Goal: Task Accomplishment & Management: Use online tool/utility

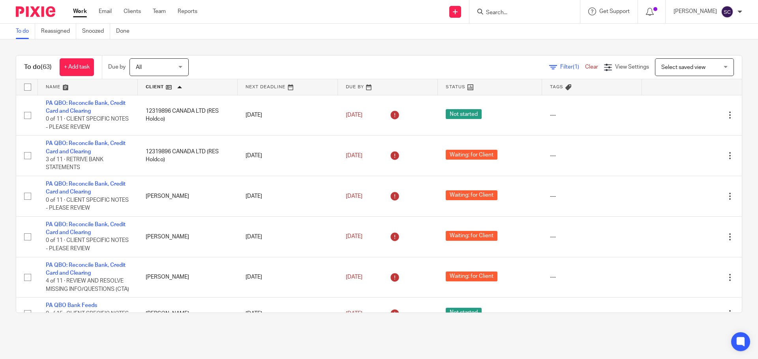
scroll to position [1855, 0]
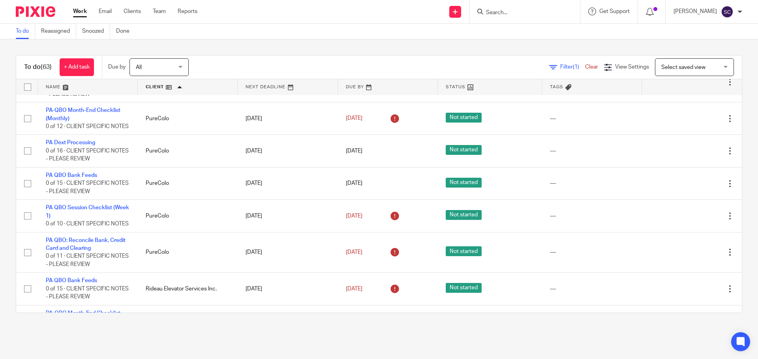
click at [500, 10] on input "Search" at bounding box center [520, 12] width 71 height 7
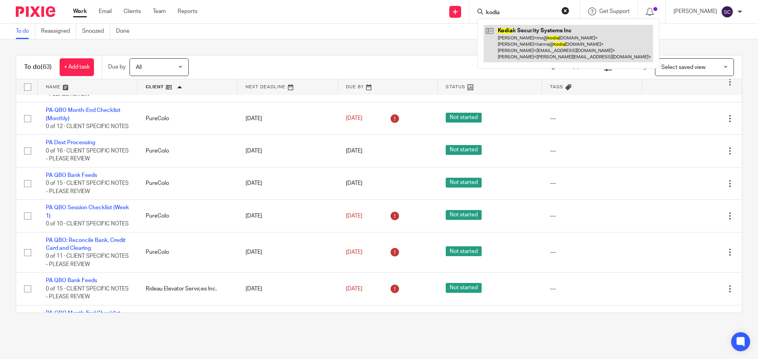
type input "kodia"
click at [511, 30] on link at bounding box center [567, 43] width 169 height 37
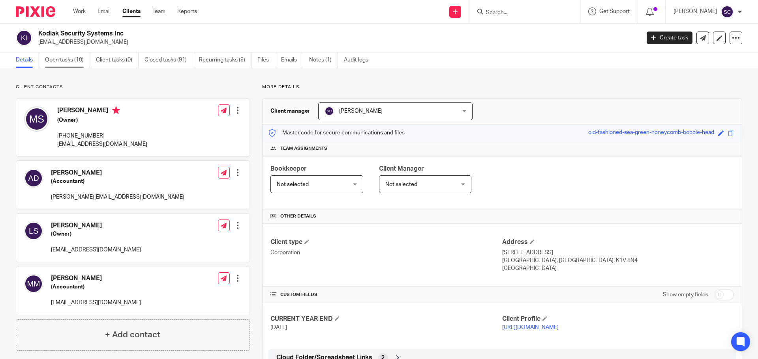
click at [59, 60] on link "Open tasks (10)" at bounding box center [67, 59] width 45 height 15
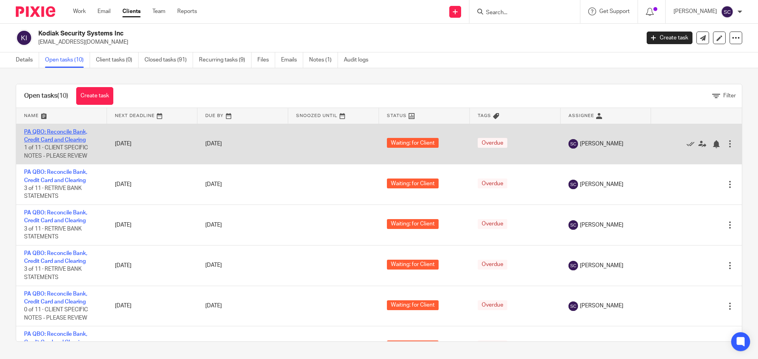
click at [39, 131] on link "PA QBO: Reconcile Bank, Credit Card and Clearing" at bounding box center [55, 135] width 63 height 13
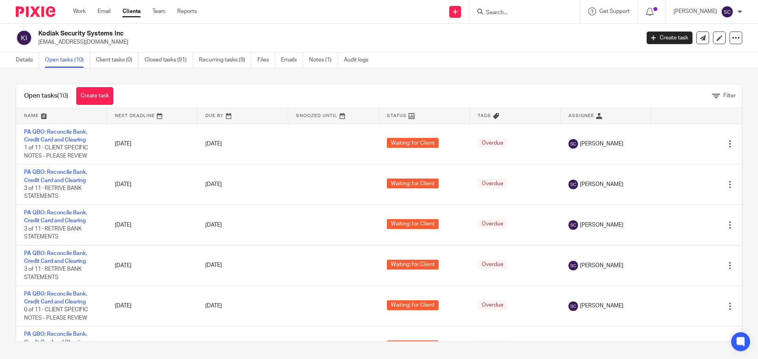
click at [53, 60] on link "Open tasks (10)" at bounding box center [67, 59] width 45 height 15
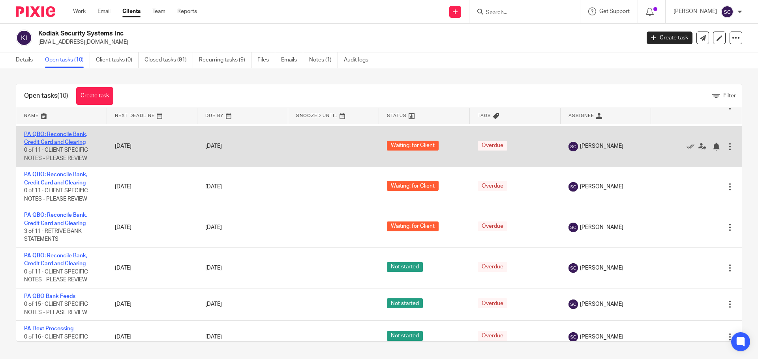
scroll to position [172, 0]
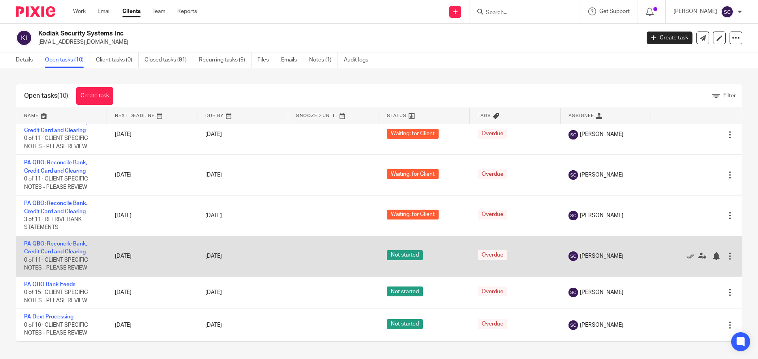
click at [46, 245] on link "PA QBO: Reconcile Bank, Credit Card and Clearing" at bounding box center [55, 248] width 63 height 13
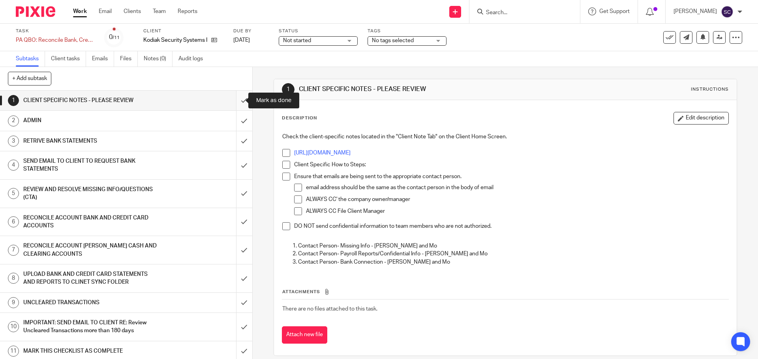
click at [234, 99] on input "submit" at bounding box center [126, 101] width 252 height 20
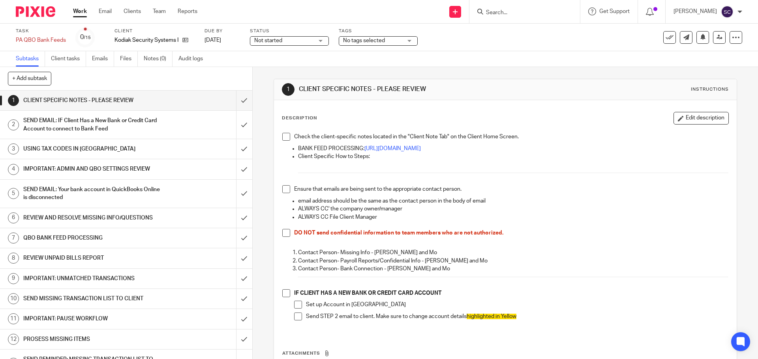
click at [283, 137] on span at bounding box center [286, 137] width 8 height 8
click at [283, 190] on span at bounding box center [286, 189] width 8 height 8
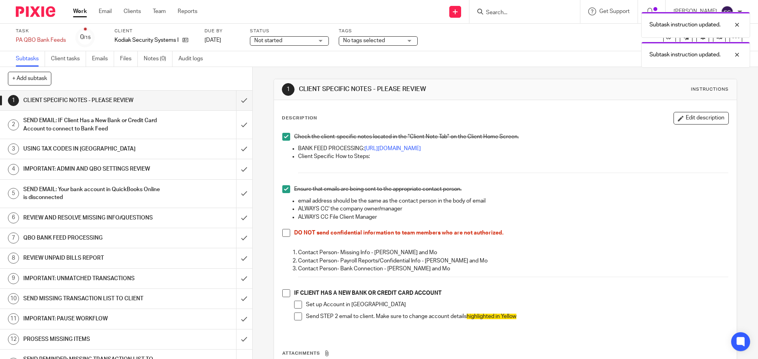
click at [282, 232] on span at bounding box center [286, 233] width 8 height 8
click at [282, 292] on span at bounding box center [286, 294] width 8 height 8
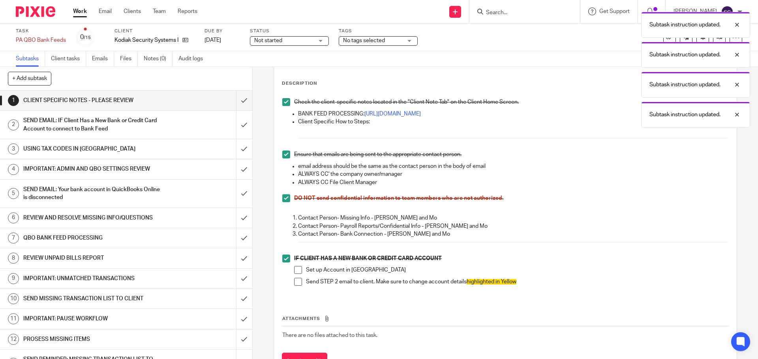
scroll to position [70, 0]
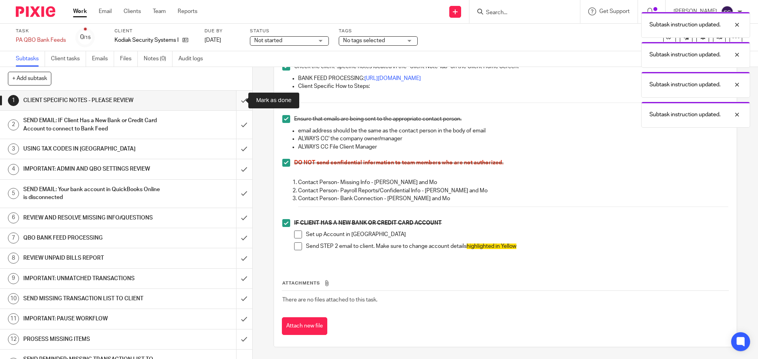
click at [234, 99] on input "submit" at bounding box center [126, 101] width 252 height 20
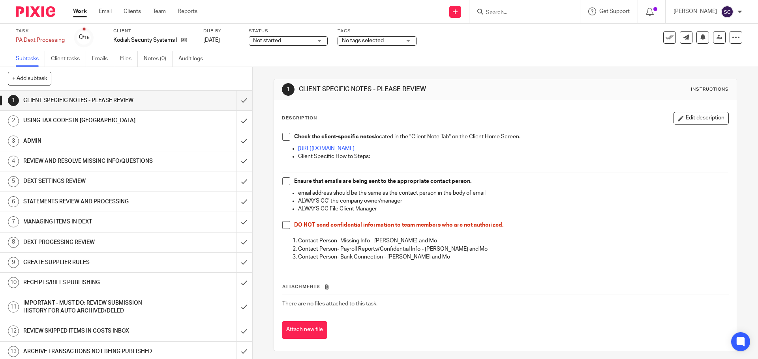
click at [286, 137] on span at bounding box center [286, 137] width 8 height 8
click at [284, 183] on span at bounding box center [286, 182] width 8 height 8
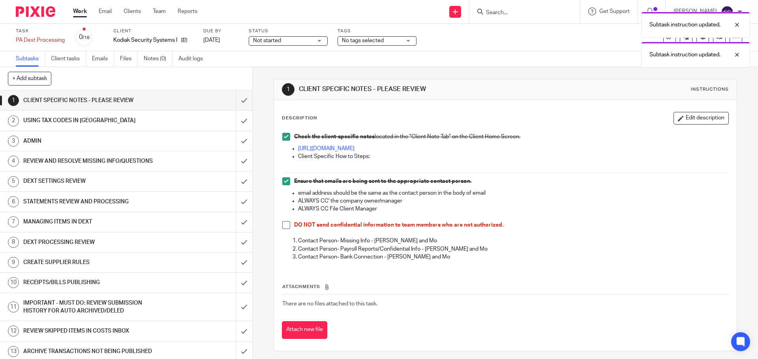
click at [284, 226] on span at bounding box center [286, 225] width 8 height 8
click at [233, 101] on input "submit" at bounding box center [126, 101] width 252 height 20
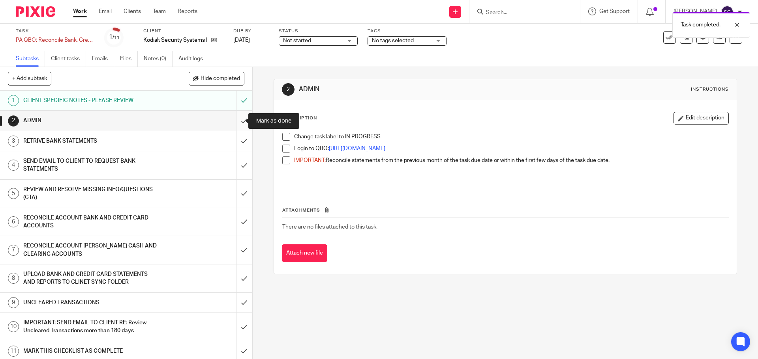
click at [236, 122] on input "submit" at bounding box center [126, 121] width 252 height 20
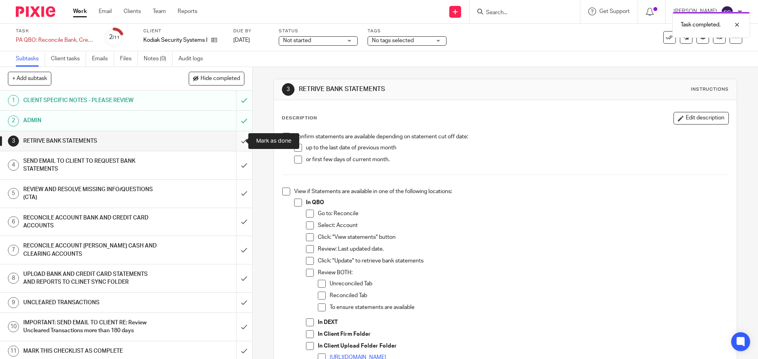
click at [235, 141] on input "submit" at bounding box center [126, 141] width 252 height 20
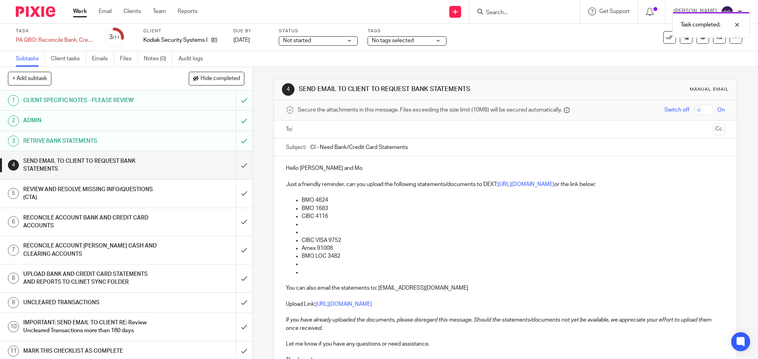
click at [304, 131] on input "text" at bounding box center [504, 129] width 409 height 9
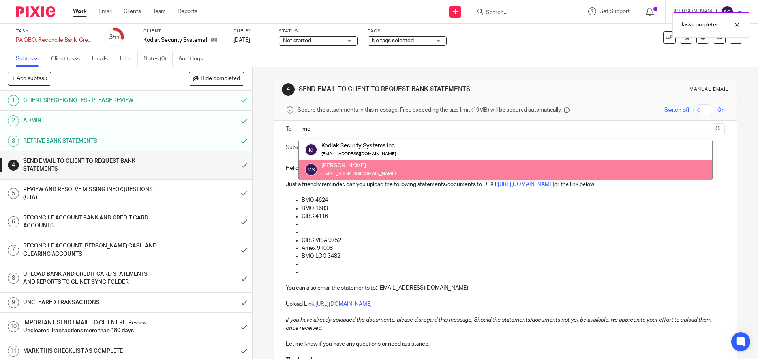
type input "mo"
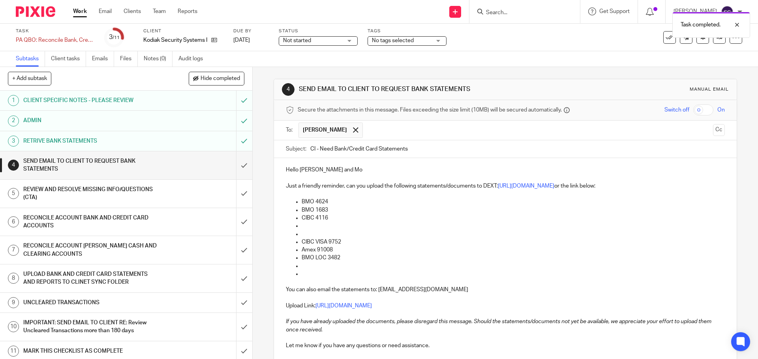
click at [367, 127] on input "text" at bounding box center [538, 130] width 343 height 15
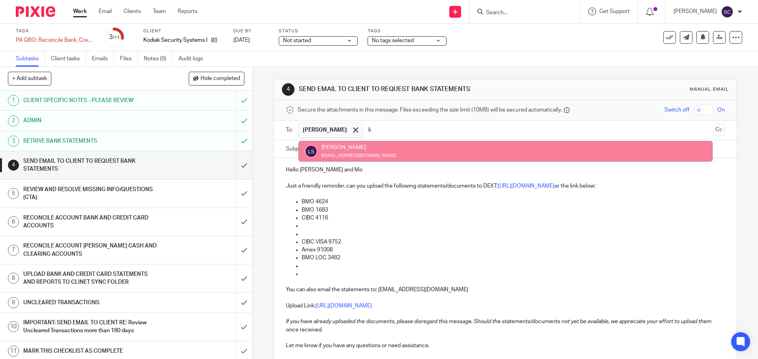
type input "li"
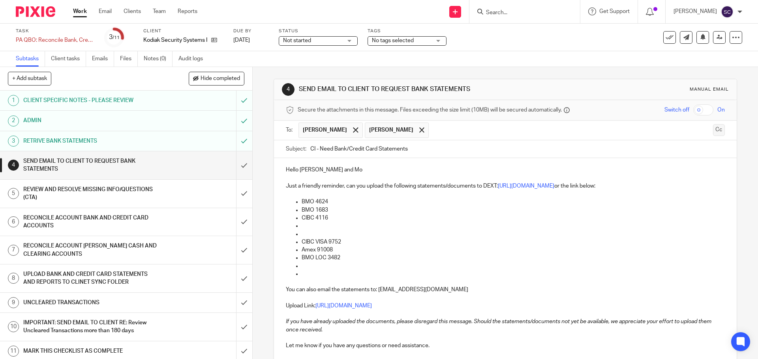
click at [713, 132] on button "Cc" at bounding box center [719, 130] width 12 height 12
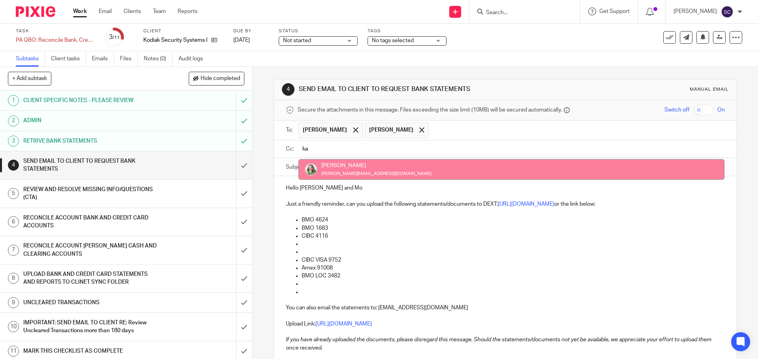
type input "ka"
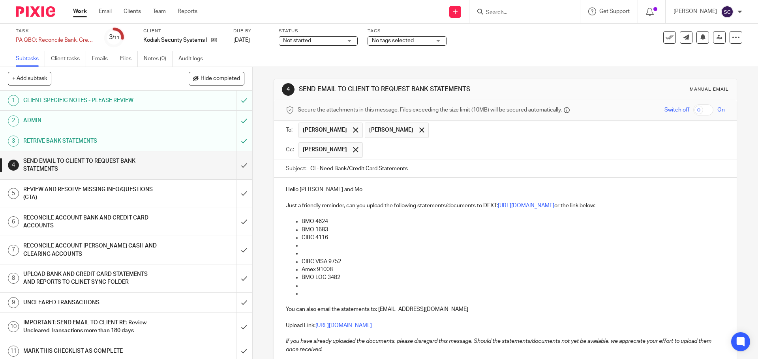
drag, startPoint x: 308, startPoint y: 168, endPoint x: 313, endPoint y: 168, distance: 4.4
click at [313, 168] on input "CI - Need Bank/Credit Card Statements" at bounding box center [517, 169] width 414 height 18
click at [431, 168] on input "KSS - Need Bank/Credit Card Statements" at bounding box center [517, 169] width 414 height 18
type input "KSS - Need Bank/Credit Card Statements - 10/14/2025"
click at [343, 187] on p "Hello Lianna and Mo" at bounding box center [505, 190] width 438 height 8
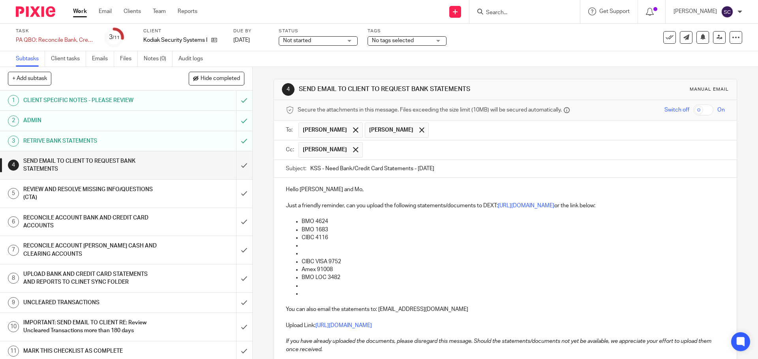
click at [328, 221] on p "BMO 4624" at bounding box center [512, 222] width 423 height 8
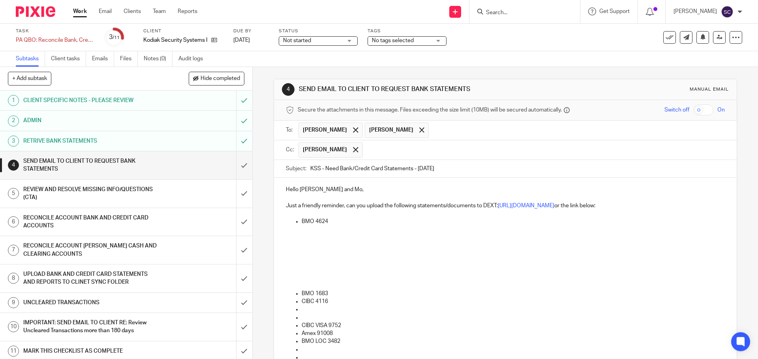
click at [328, 221] on p "BMO 4624" at bounding box center [512, 222] width 423 height 8
drag, startPoint x: 299, startPoint y: 228, endPoint x: 329, endPoint y: 230, distance: 30.1
click at [329, 230] on ul "BMO 4624 01/31/2025" at bounding box center [505, 226] width 438 height 16
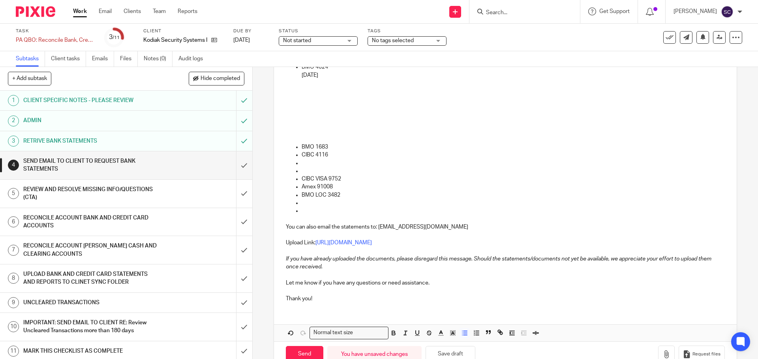
scroll to position [175, 0]
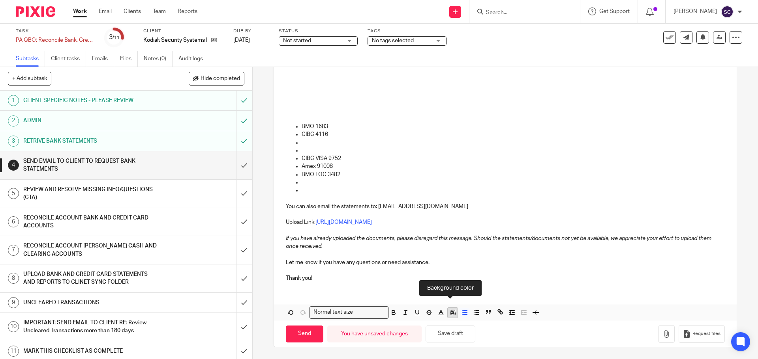
click at [449, 313] on icon "button" at bounding box center [452, 312] width 7 height 7
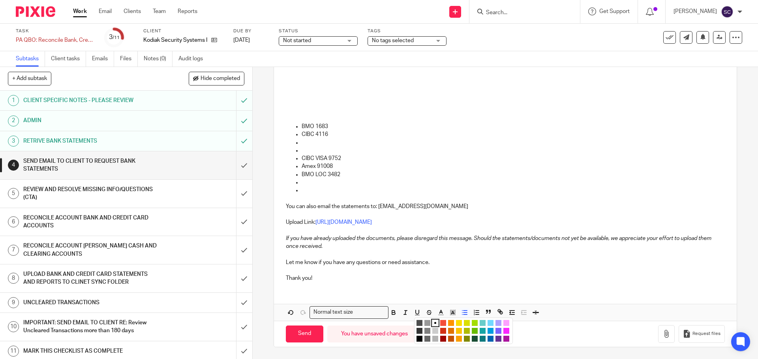
click at [456, 324] on li "color:#FCDC00" at bounding box center [459, 323] width 6 height 6
click at [358, 127] on p "BMO 1683" at bounding box center [512, 127] width 423 height 8
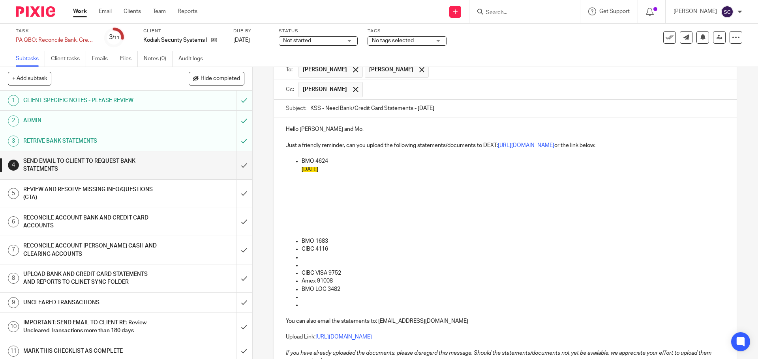
scroll to position [57, 0]
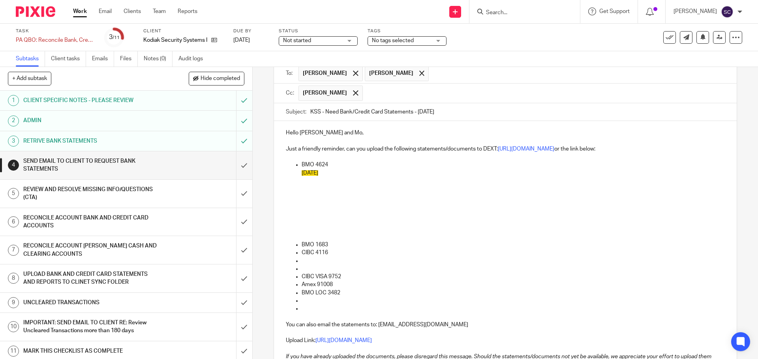
click at [336, 172] on p "01/31/2025" at bounding box center [512, 173] width 423 height 8
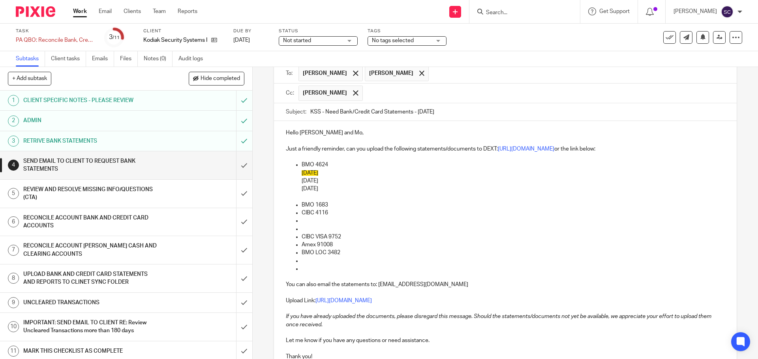
click at [327, 202] on p "BMO 1683" at bounding box center [512, 205] width 423 height 8
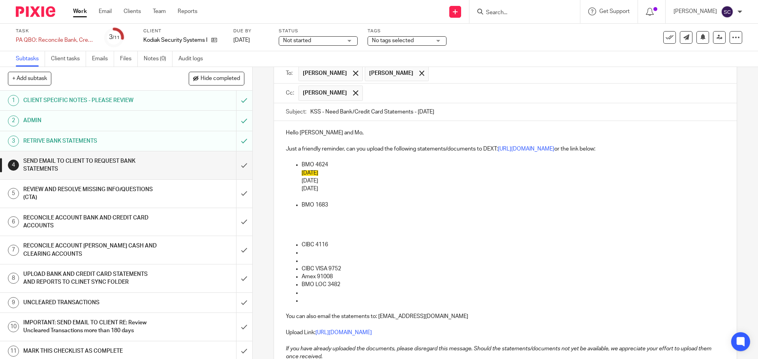
click at [302, 213] on p at bounding box center [505, 213] width 438 height 8
click at [326, 200] on p at bounding box center [505, 197] width 438 height 8
click at [331, 204] on p "BMO 1683" at bounding box center [512, 205] width 423 height 8
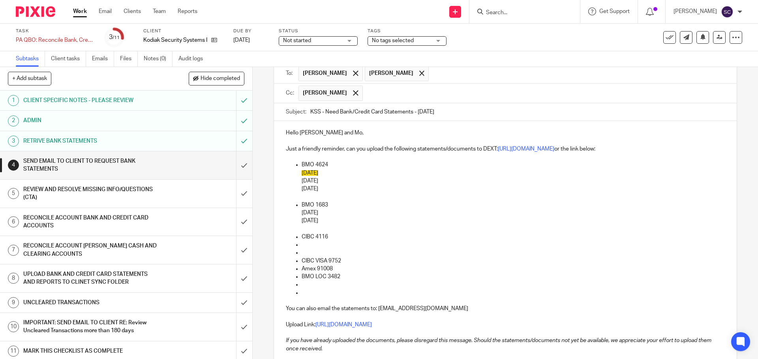
click at [328, 237] on p "CIBC 4116" at bounding box center [512, 237] width 423 height 8
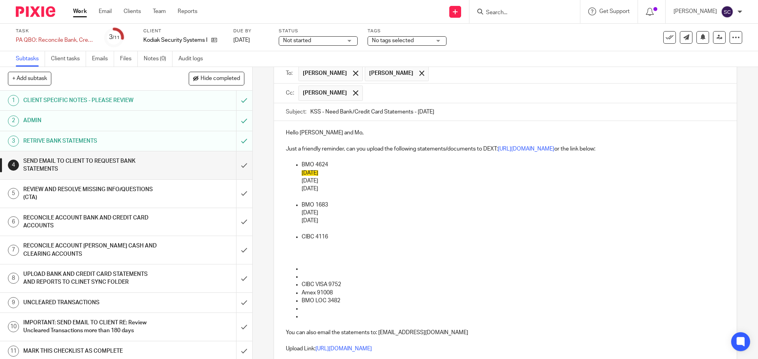
click at [329, 237] on p "CIBC 4116" at bounding box center [512, 237] width 423 height 8
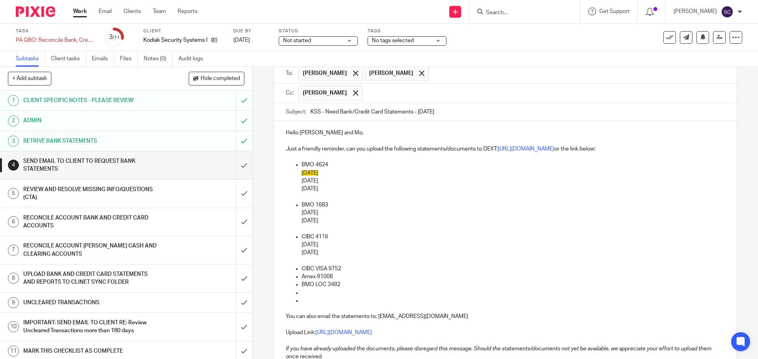
click at [344, 266] on p "CIBC VISA 9752" at bounding box center [512, 269] width 423 height 8
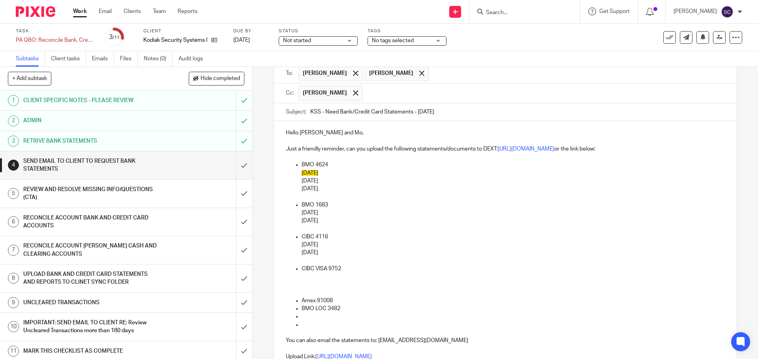
click at [346, 272] on p "CIBC VISA 9752" at bounding box center [512, 269] width 423 height 8
click at [301, 288] on p "10/08/2025" at bounding box center [512, 285] width 423 height 8
click at [332, 286] on p "10/08/2025" at bounding box center [512, 285] width 423 height 8
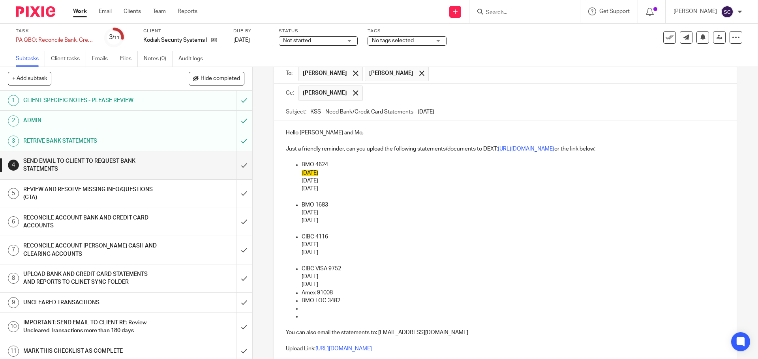
click at [332, 286] on p "10/08/2025" at bounding box center [512, 285] width 423 height 8
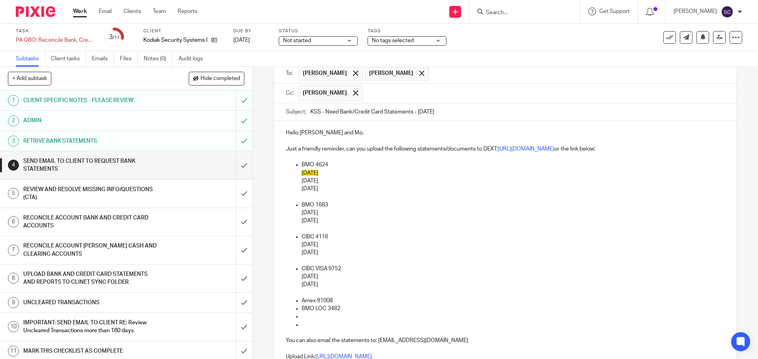
click at [334, 298] on p "Amex 91008" at bounding box center [512, 301] width 423 height 8
click at [334, 301] on p "Amex 91008" at bounding box center [512, 301] width 423 height 8
click at [345, 342] on p "BMO LOC 3482" at bounding box center [512, 341] width 423 height 8
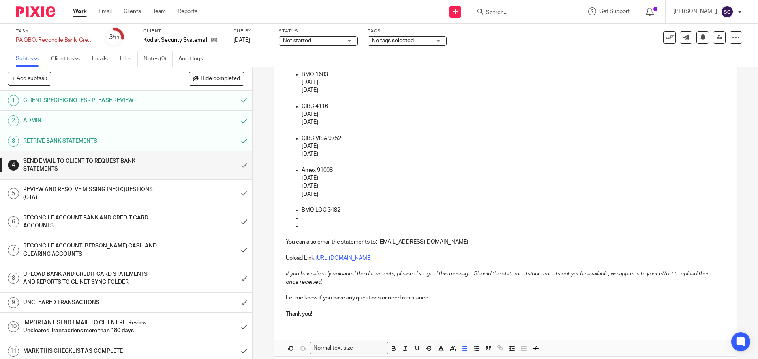
scroll to position [215, 0]
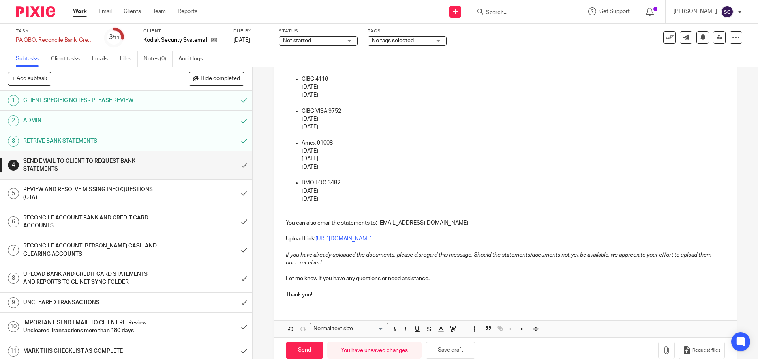
click at [317, 296] on p "Thank you!" at bounding box center [505, 295] width 438 height 8
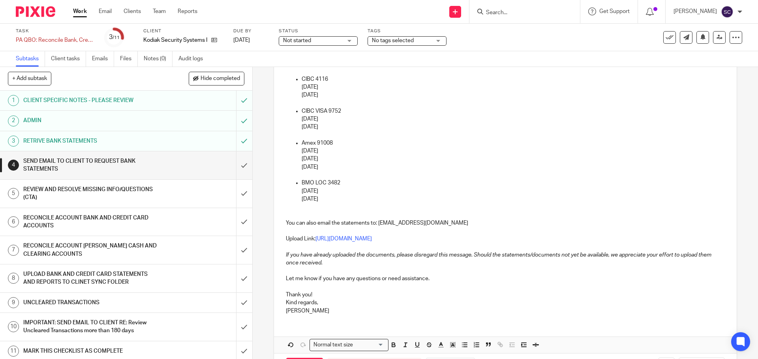
click at [365, 308] on p "Svetlana" at bounding box center [505, 311] width 438 height 8
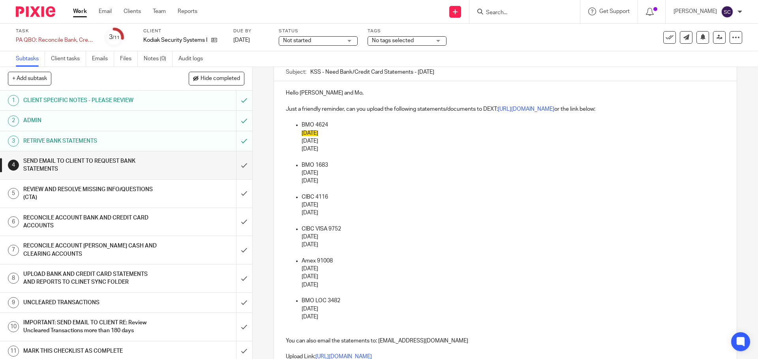
scroll to position [96, 0]
drag, startPoint x: 300, startPoint y: 123, endPoint x: 328, endPoint y: 126, distance: 27.5
click at [328, 126] on p "BMO 4624" at bounding box center [512, 126] width 423 height 8
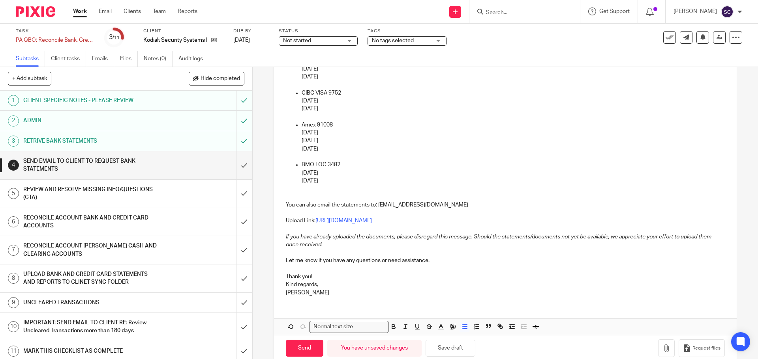
scroll to position [247, 0]
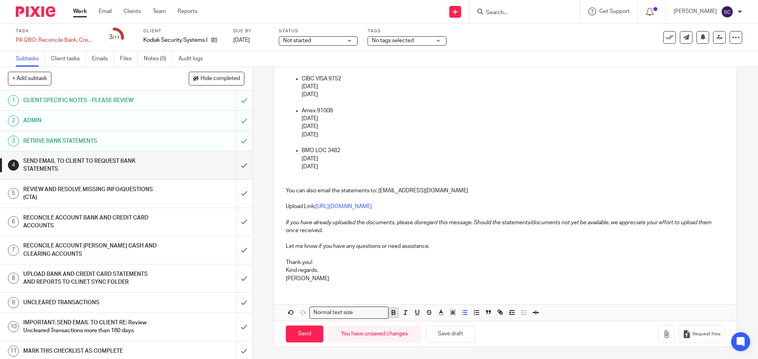
click at [392, 313] on icon "button" at bounding box center [393, 314] width 3 height 2
click at [414, 310] on icon "button" at bounding box center [417, 312] width 7 height 7
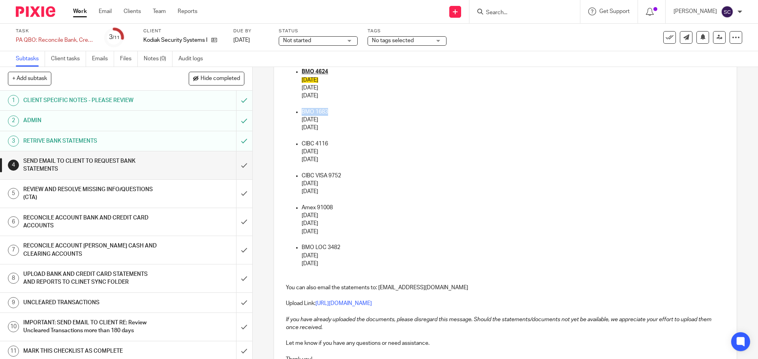
drag, startPoint x: 300, startPoint y: 112, endPoint x: 325, endPoint y: 114, distance: 25.4
click at [325, 114] on p "BMO 1683" at bounding box center [512, 112] width 423 height 8
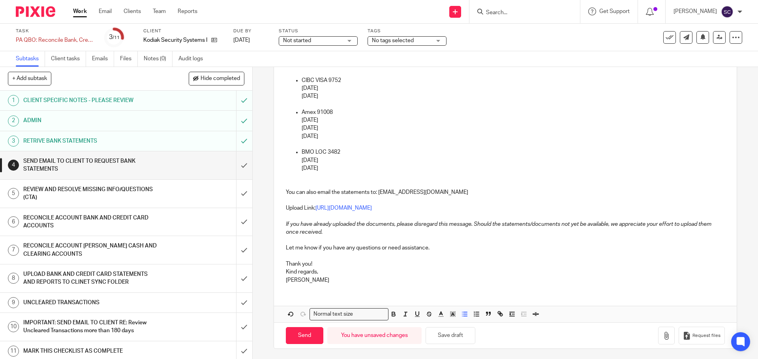
scroll to position [247, 0]
click at [392, 313] on icon "button" at bounding box center [393, 314] width 3 height 2
click at [414, 312] on icon "button" at bounding box center [417, 312] width 7 height 7
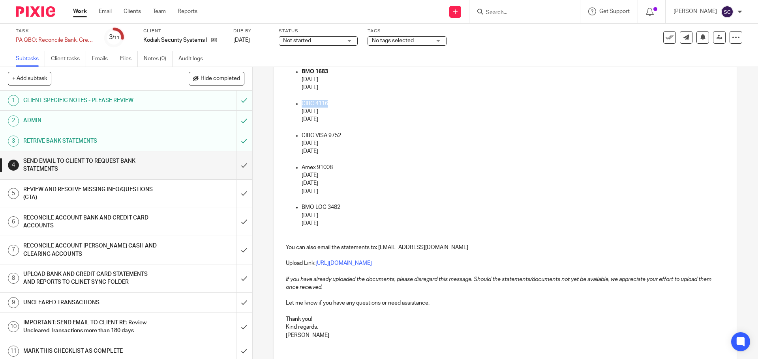
drag, startPoint x: 298, startPoint y: 102, endPoint x: 328, endPoint y: 103, distance: 30.0
click at [328, 103] on ul "CIBC 4116 08/31/2025 09/30/2025 CIBC VISA 9752 09/08/2025 10/08/2025 Amex 91008…" at bounding box center [505, 148] width 438 height 96
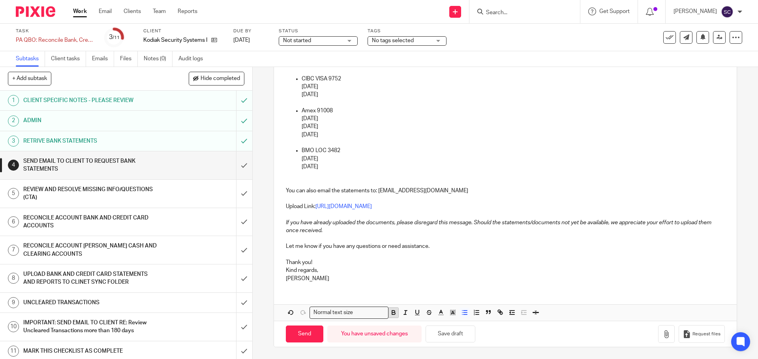
click at [392, 311] on icon "button" at bounding box center [393, 312] width 3 height 2
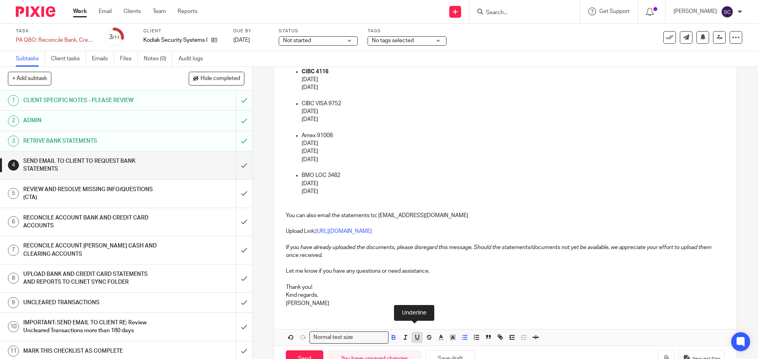
click at [416, 338] on icon "button" at bounding box center [417, 337] width 7 height 7
drag, startPoint x: 304, startPoint y: 103, endPoint x: 339, endPoint y: 103, distance: 35.5
click at [339, 103] on p "CIBC VISA 9752" at bounding box center [512, 104] width 423 height 8
click at [392, 339] on icon "button" at bounding box center [393, 339] width 3 height 2
click at [415, 336] on icon "button" at bounding box center [417, 337] width 7 height 7
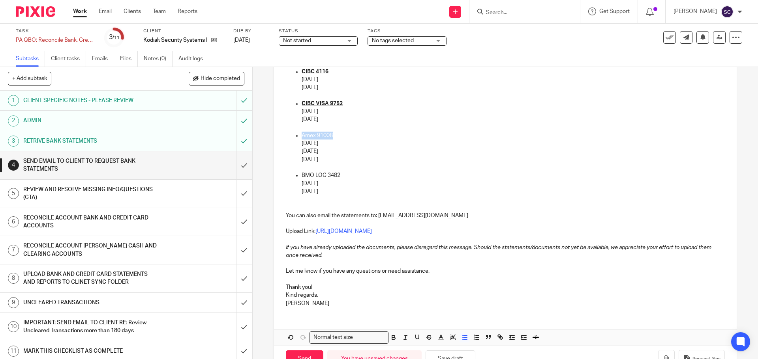
drag, startPoint x: 300, startPoint y: 135, endPoint x: 331, endPoint y: 136, distance: 30.8
click at [331, 136] on p "Amex 91008" at bounding box center [512, 136] width 423 height 8
click at [390, 335] on icon "button" at bounding box center [393, 337] width 7 height 7
click at [414, 337] on icon "button" at bounding box center [417, 337] width 7 height 7
drag, startPoint x: 300, startPoint y: 175, endPoint x: 340, endPoint y: 178, distance: 40.3
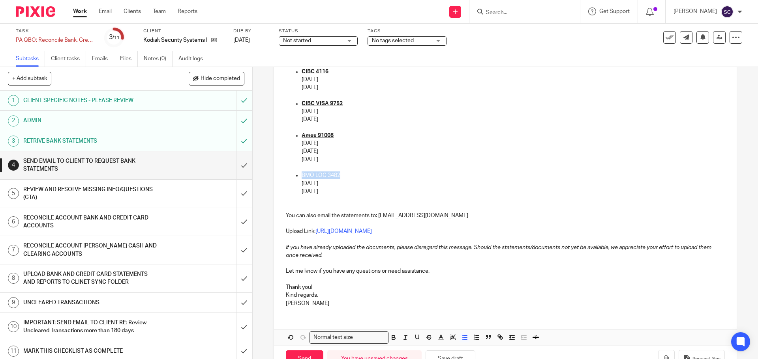
click at [340, 178] on p "BMO LOC 3482" at bounding box center [512, 176] width 423 height 8
drag, startPoint x: 390, startPoint y: 338, endPoint x: 395, endPoint y: 342, distance: 7.0
click at [392, 338] on icon "button" at bounding box center [393, 339] width 3 height 2
click at [414, 337] on icon "button" at bounding box center [417, 337] width 7 height 7
click at [399, 176] on p "BMO LOC 3482" at bounding box center [512, 176] width 423 height 8
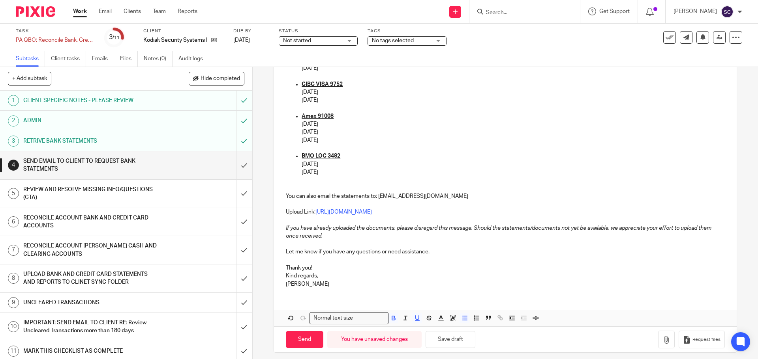
scroll to position [247, 0]
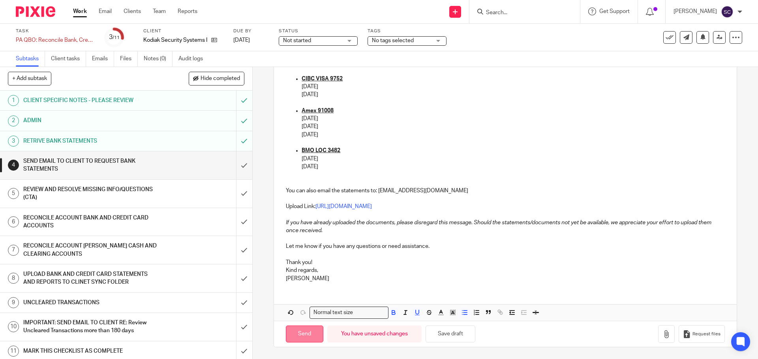
click at [300, 337] on input "Send" at bounding box center [304, 334] width 37 height 17
type input "Sent"
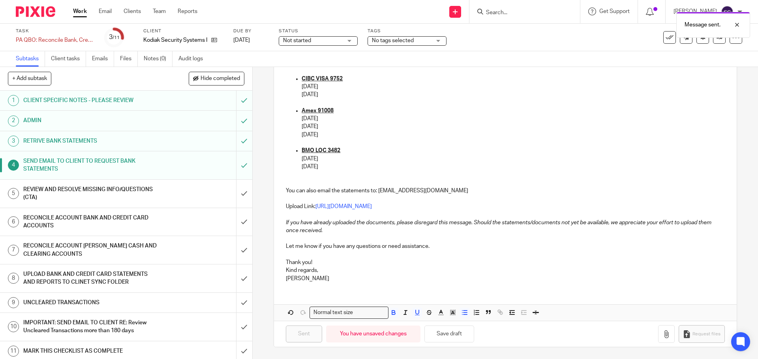
click at [350, 40] on div "Not started Not started" at bounding box center [318, 40] width 79 height 9
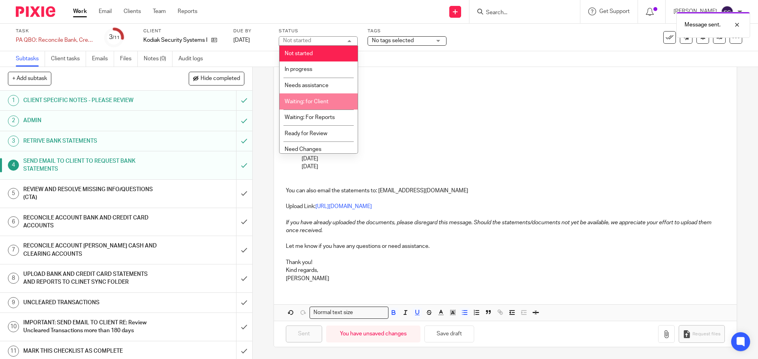
click at [311, 101] on span "Waiting: for Client" at bounding box center [307, 102] width 44 height 6
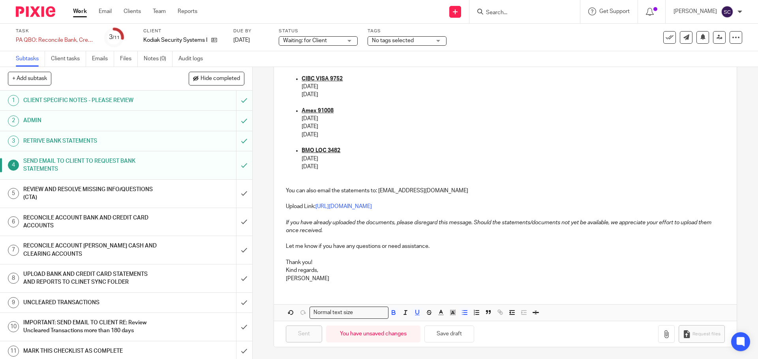
click at [82, 11] on link "Work" at bounding box center [80, 11] width 14 height 8
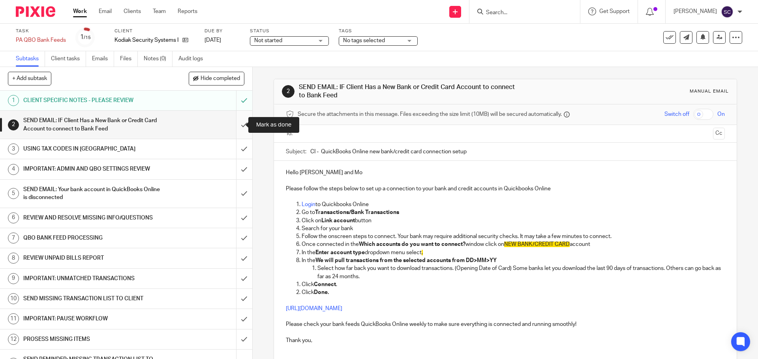
click at [234, 125] on input "submit" at bounding box center [126, 125] width 252 height 28
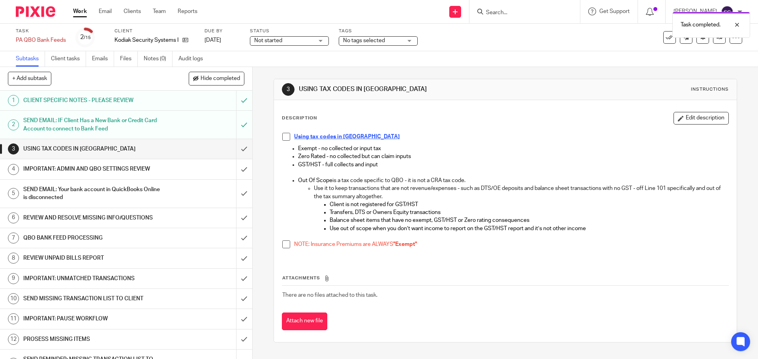
click at [284, 247] on span at bounding box center [286, 245] width 8 height 8
click at [283, 136] on span at bounding box center [286, 137] width 8 height 8
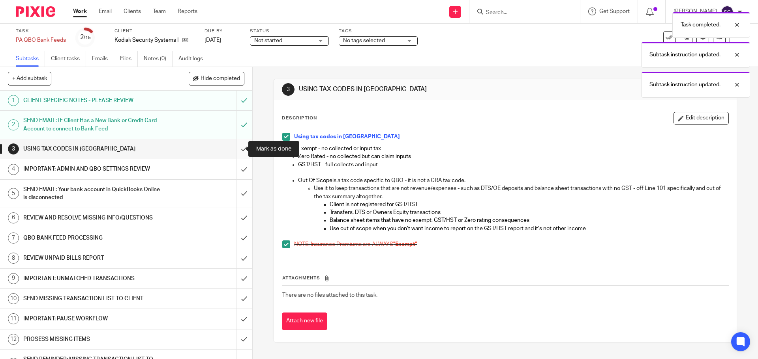
click at [235, 148] on input "submit" at bounding box center [126, 149] width 252 height 20
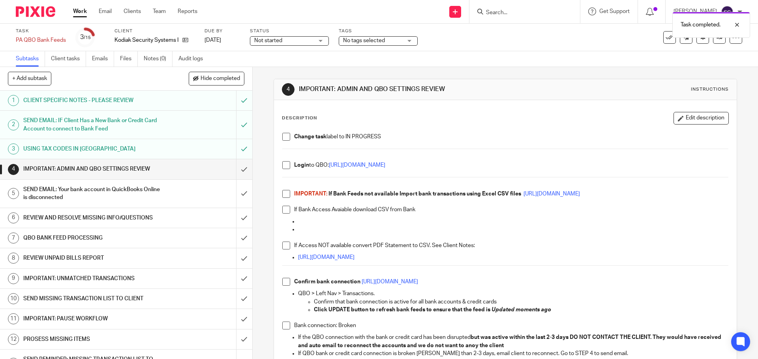
click at [282, 139] on span at bounding box center [286, 137] width 8 height 8
click at [283, 165] on span at bounding box center [286, 165] width 8 height 8
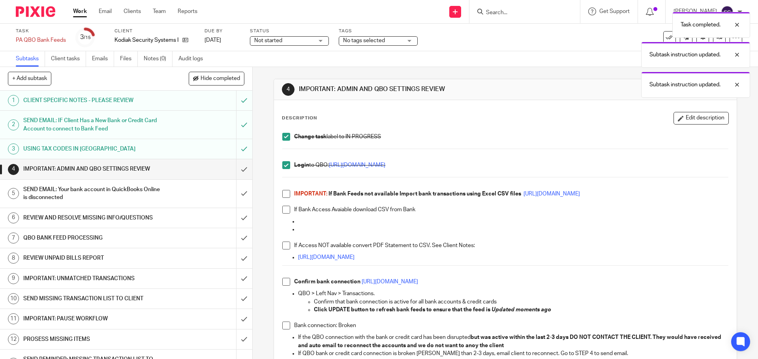
click at [285, 192] on span at bounding box center [286, 194] width 8 height 8
click at [285, 212] on span at bounding box center [286, 210] width 8 height 8
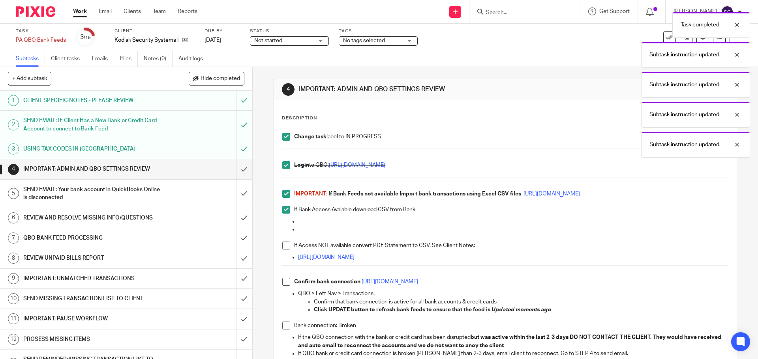
click at [285, 247] on span at bounding box center [286, 246] width 8 height 8
click at [282, 285] on span at bounding box center [286, 282] width 8 height 8
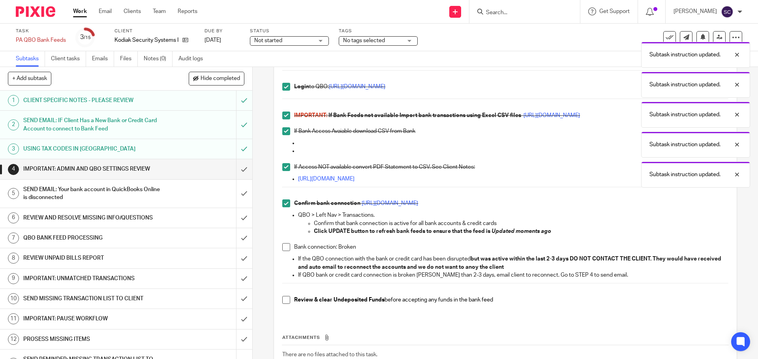
scroll to position [79, 0]
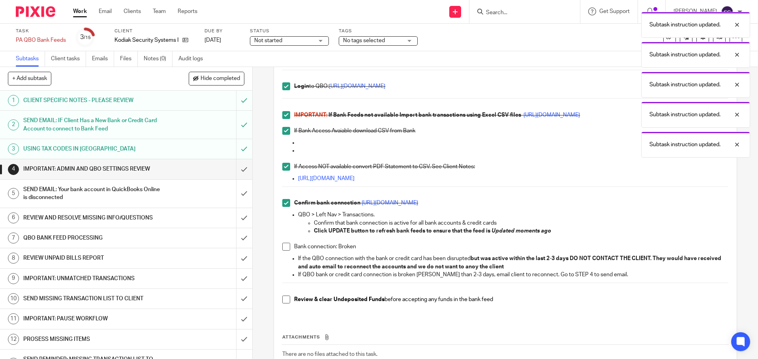
click at [285, 248] on span at bounding box center [286, 247] width 8 height 8
click at [283, 300] on span at bounding box center [286, 300] width 8 height 8
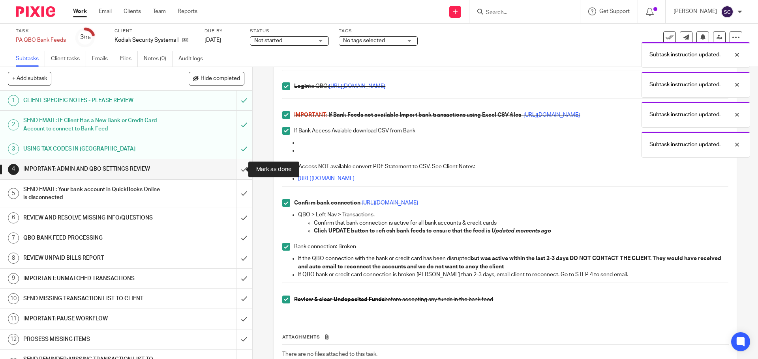
click at [234, 169] on input "submit" at bounding box center [126, 169] width 252 height 20
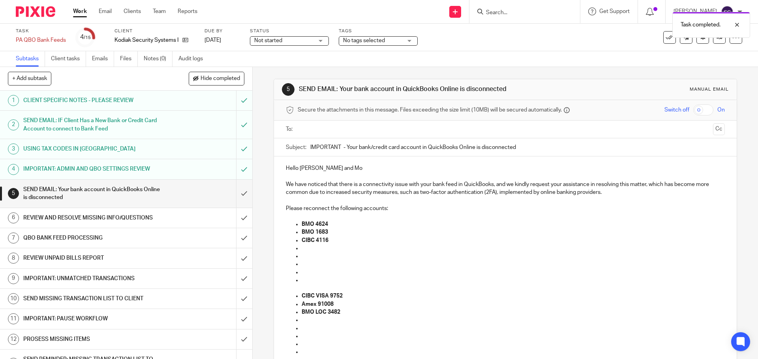
click at [311, 131] on input "text" at bounding box center [504, 129] width 409 height 9
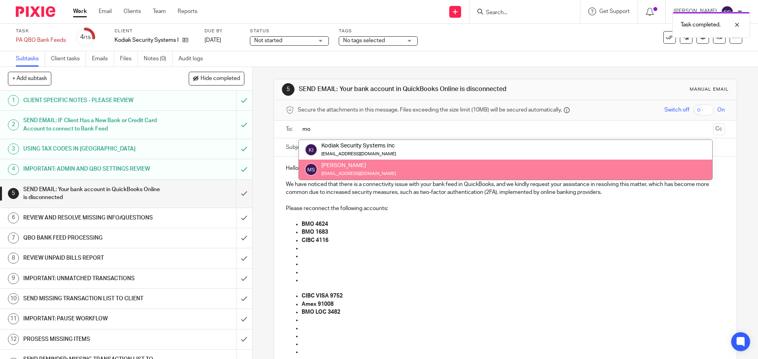
type input "mo"
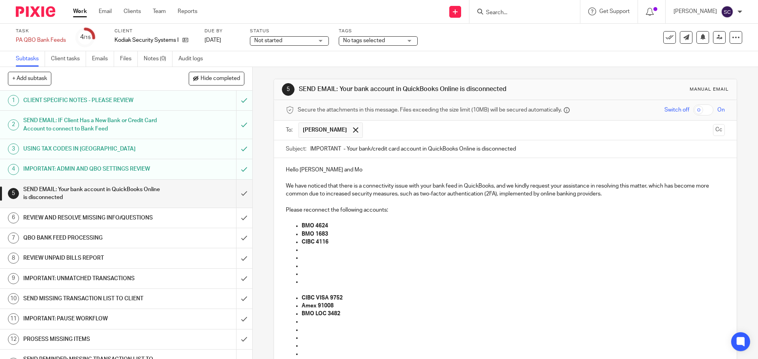
click at [367, 132] on input "text" at bounding box center [538, 130] width 343 height 15
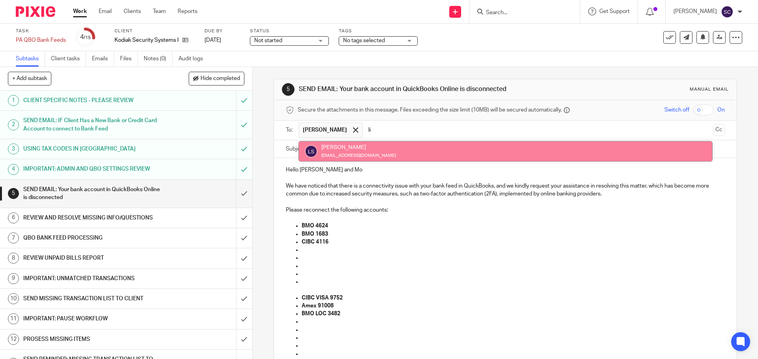
type input "li"
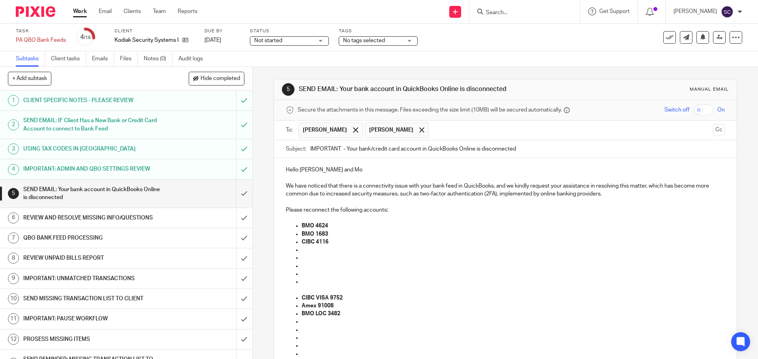
click at [344, 141] on input "IMPORTANT - Your bank/credit card account in QuickBooks Online is disconnected" at bounding box center [517, 149] width 414 height 18
click at [339, 149] on input "IMPORTANT - Your bank/credit card account in QuickBooks Online is disconnected" at bounding box center [517, 149] width 414 height 18
click at [536, 150] on input "IMPORTANT: KSS - Your bank/credit card account in QuickBooks Online is disconne…" at bounding box center [517, 149] width 414 height 18
type input "IMPORTANT: KSS - Your bank/credit card account in QuickBooks Online is disconne…"
click at [342, 168] on p "Hello Lianna and Mo" at bounding box center [505, 170] width 438 height 8
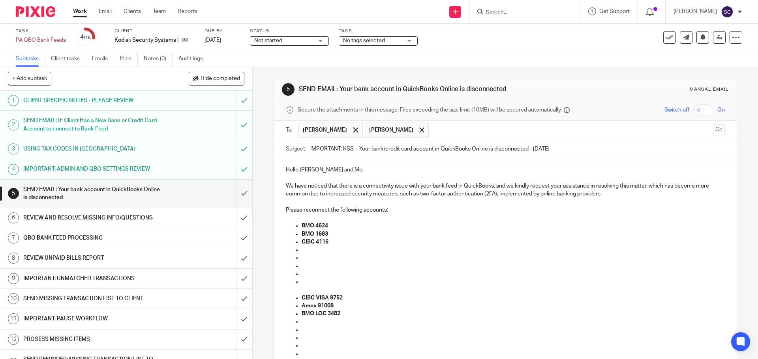
click at [332, 232] on p "BMO 1683" at bounding box center [512, 234] width 423 height 8
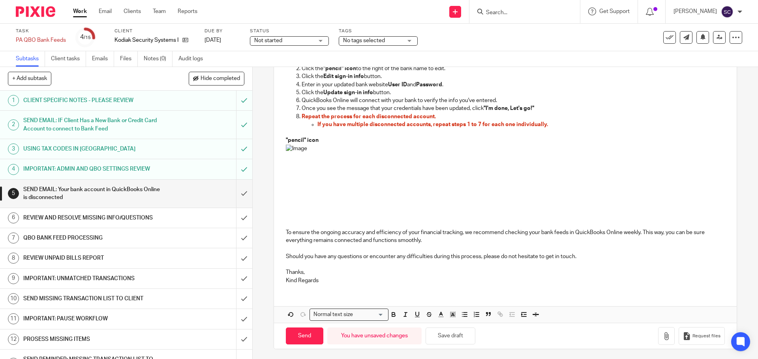
scroll to position [361, 0]
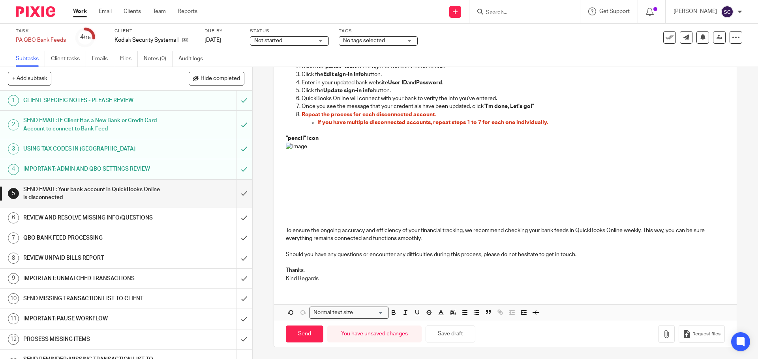
click at [324, 278] on p "Thanks, Kind Regards" at bounding box center [505, 275] width 438 height 16
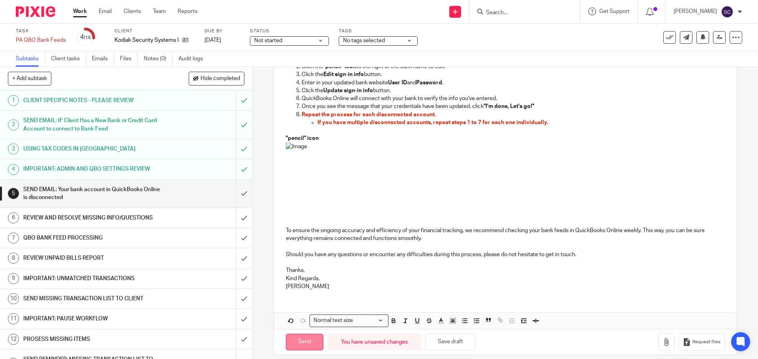
click at [303, 344] on input "Send" at bounding box center [304, 342] width 37 height 17
type input "Sent"
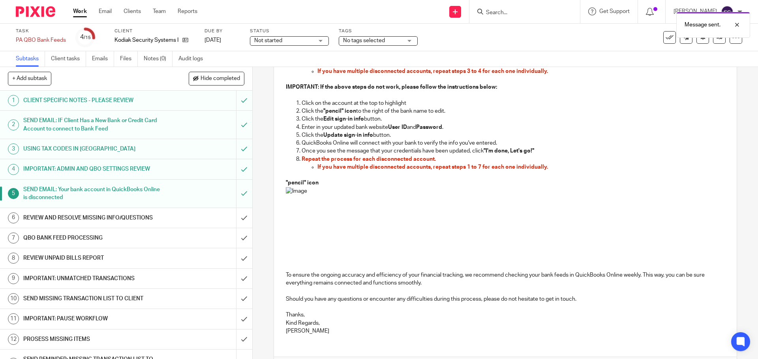
scroll to position [369, 0]
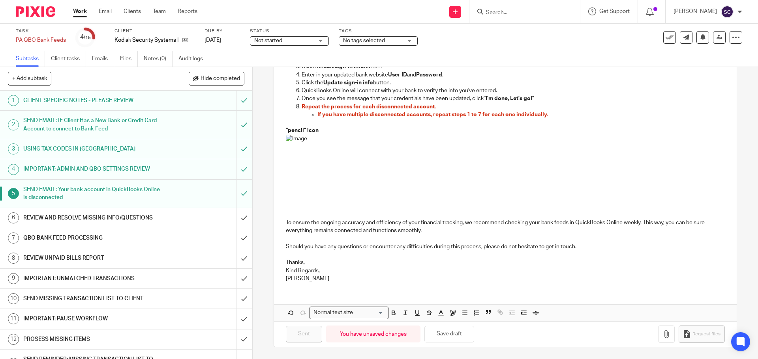
click at [321, 42] on div "Not started Not started" at bounding box center [289, 40] width 79 height 9
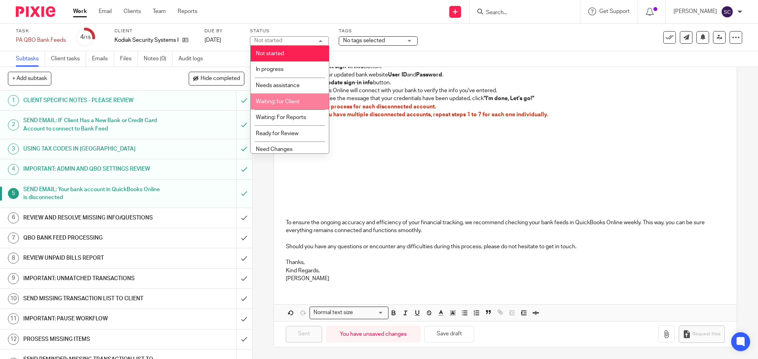
click at [284, 104] on span "Waiting: for Client" at bounding box center [278, 102] width 44 height 6
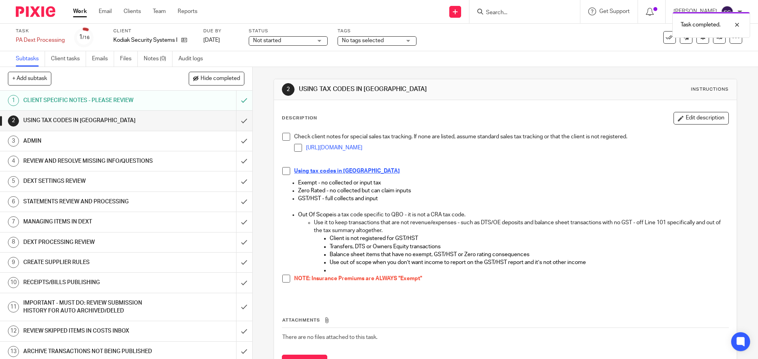
click at [284, 139] on span at bounding box center [286, 137] width 8 height 8
click at [283, 174] on span at bounding box center [286, 171] width 8 height 8
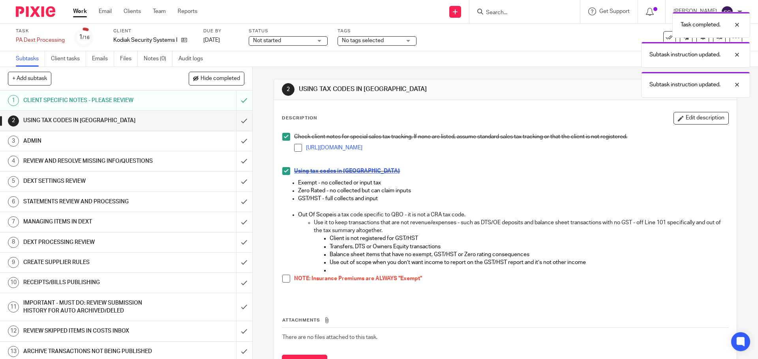
click at [283, 279] on span at bounding box center [286, 279] width 8 height 8
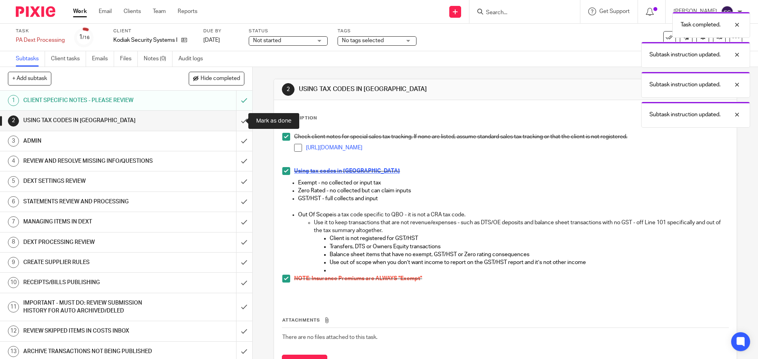
click at [235, 124] on input "submit" at bounding box center [126, 121] width 252 height 20
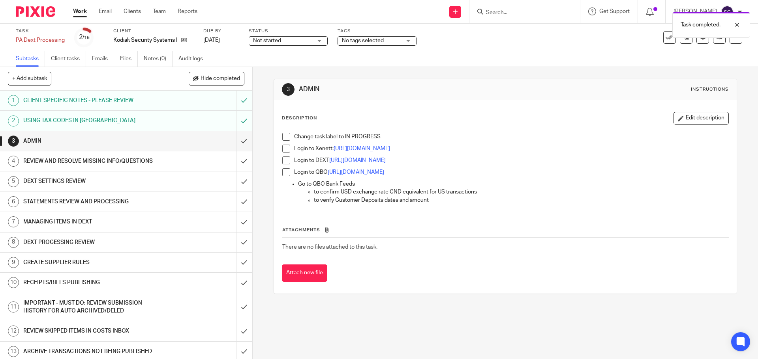
click at [285, 140] on span at bounding box center [286, 137] width 8 height 8
click at [286, 150] on span at bounding box center [286, 149] width 8 height 8
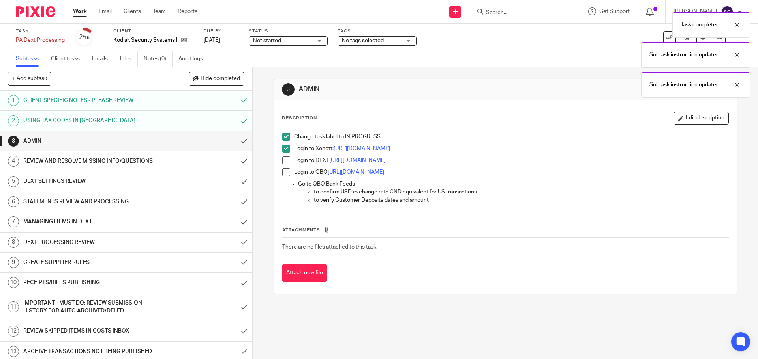
click at [286, 162] on span at bounding box center [286, 161] width 8 height 8
click at [286, 172] on span at bounding box center [286, 172] width 8 height 8
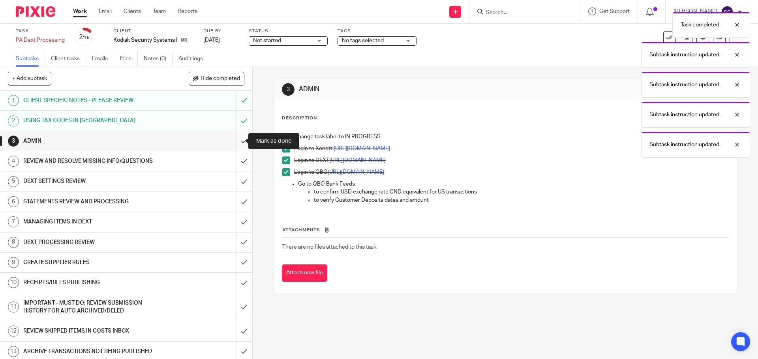
click at [234, 140] on input "submit" at bounding box center [126, 141] width 252 height 20
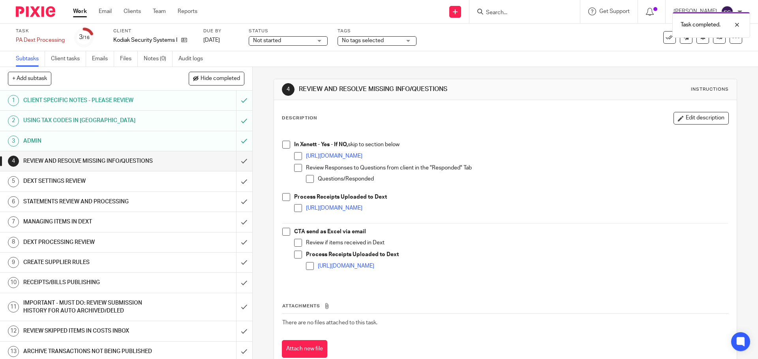
click at [285, 146] on span at bounding box center [286, 145] width 8 height 8
click at [284, 198] on span at bounding box center [286, 197] width 8 height 8
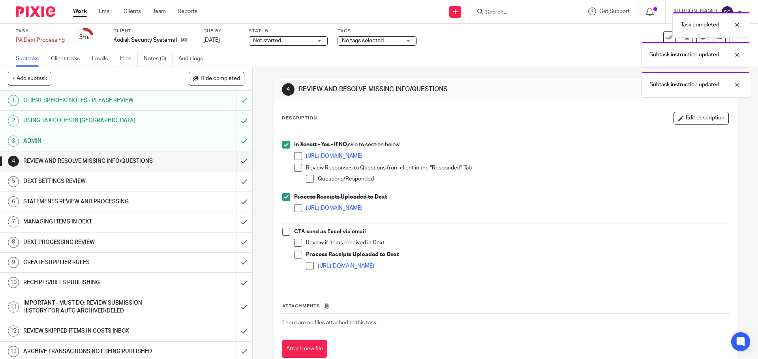
click at [283, 233] on span at bounding box center [286, 232] width 8 height 8
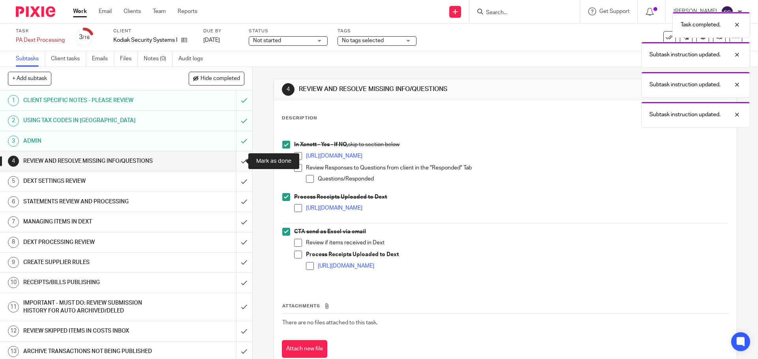
click at [233, 161] on input "submit" at bounding box center [126, 162] width 252 height 20
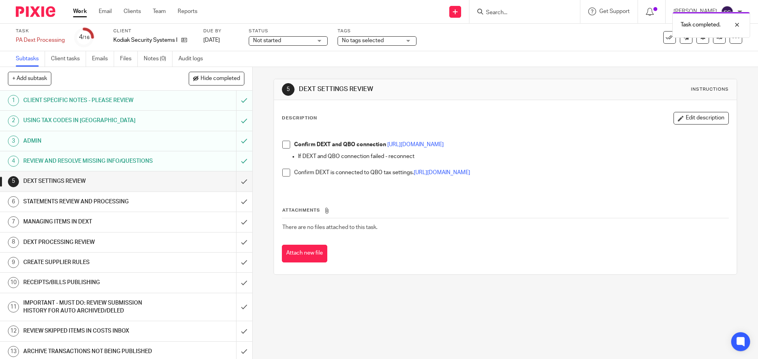
click at [285, 146] on span at bounding box center [286, 145] width 8 height 8
click at [284, 172] on span at bounding box center [286, 173] width 8 height 8
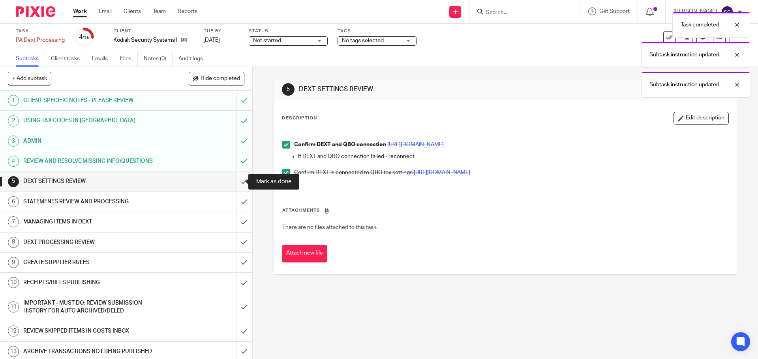
click at [236, 183] on input "submit" at bounding box center [126, 182] width 252 height 20
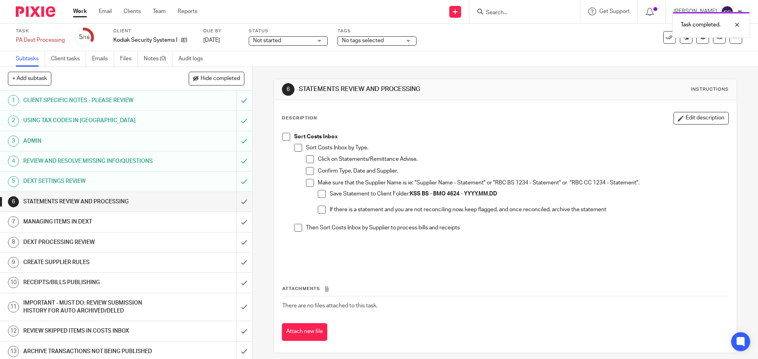
click at [285, 136] on span at bounding box center [286, 137] width 8 height 8
click at [237, 203] on input "submit" at bounding box center [126, 202] width 252 height 20
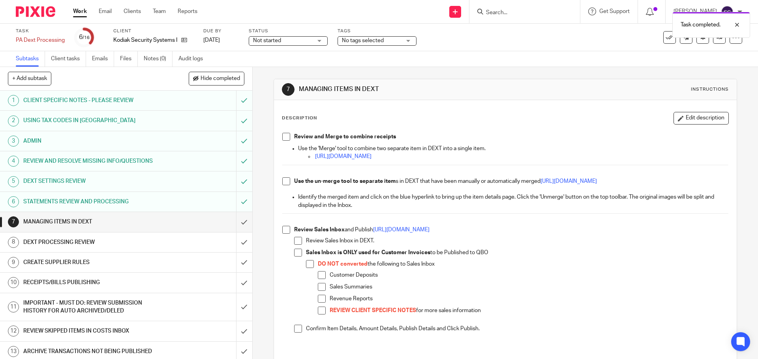
click at [285, 138] on span at bounding box center [286, 137] width 8 height 8
click at [285, 180] on span at bounding box center [286, 182] width 8 height 8
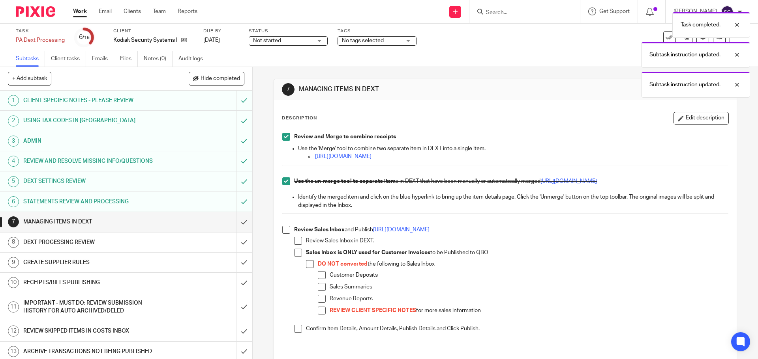
click at [284, 230] on span at bounding box center [286, 230] width 8 height 8
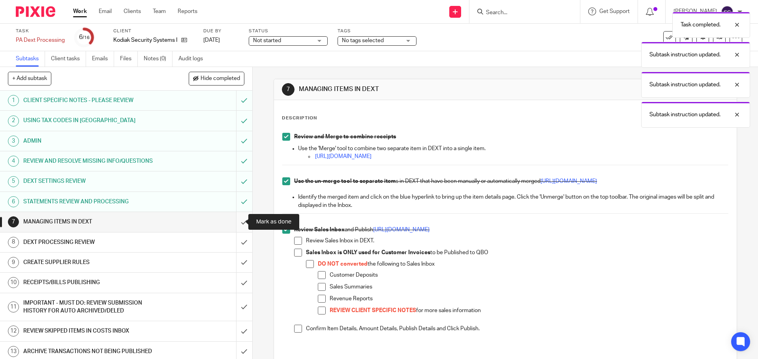
click at [236, 224] on input "submit" at bounding box center [126, 222] width 252 height 20
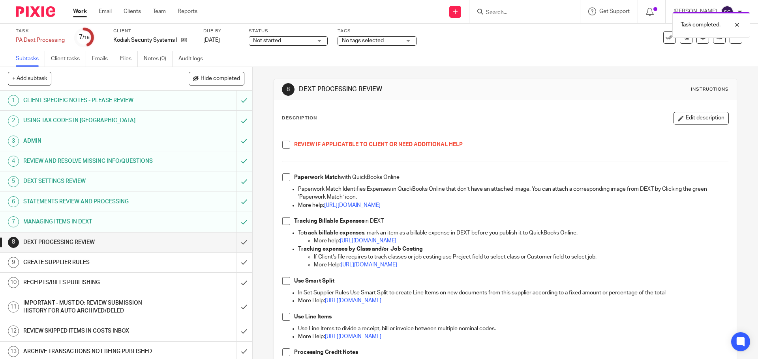
click at [282, 143] on span at bounding box center [286, 145] width 8 height 8
click at [283, 178] on span at bounding box center [286, 178] width 8 height 8
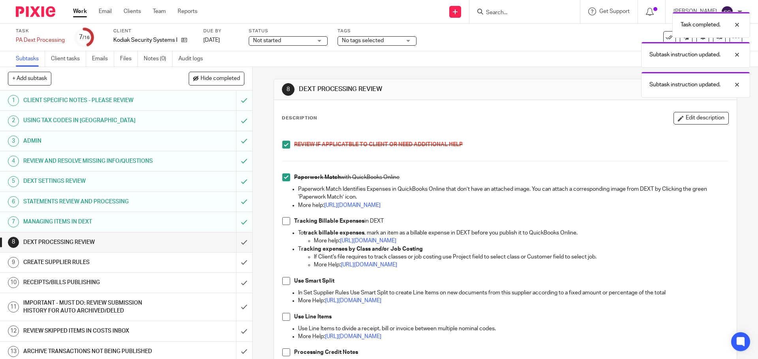
click at [285, 221] on span at bounding box center [286, 221] width 8 height 8
click at [284, 282] on span at bounding box center [286, 281] width 8 height 8
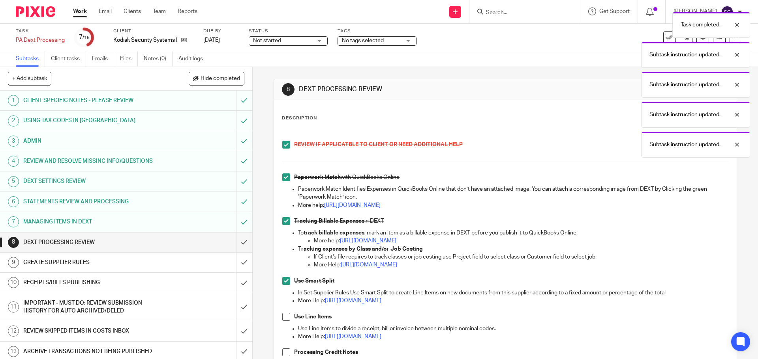
click at [285, 317] on span at bounding box center [286, 317] width 8 height 8
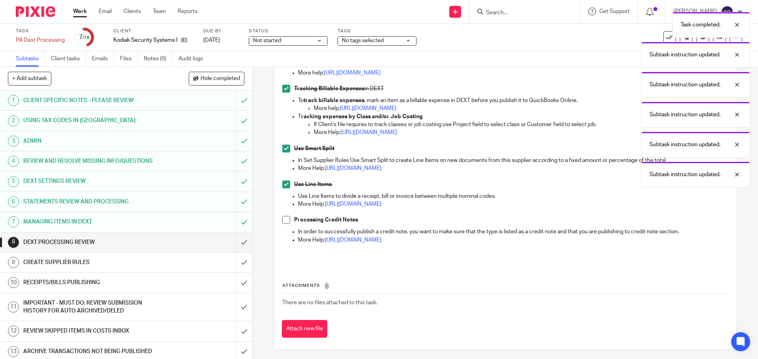
scroll to position [135, 0]
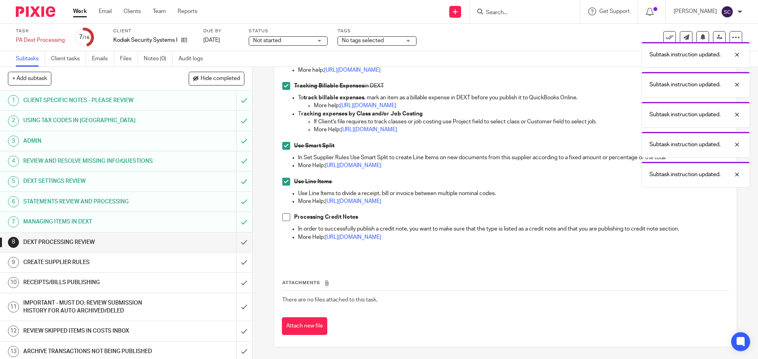
click at [284, 220] on span at bounding box center [286, 217] width 8 height 8
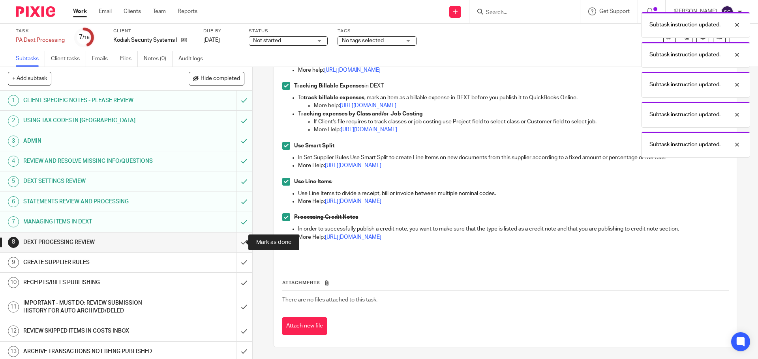
click at [234, 243] on input "submit" at bounding box center [126, 243] width 252 height 20
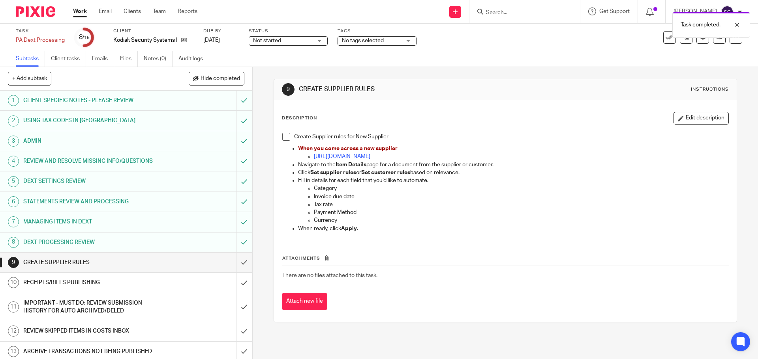
click at [282, 135] on span at bounding box center [286, 137] width 8 height 8
click at [237, 264] on input "submit" at bounding box center [126, 263] width 252 height 20
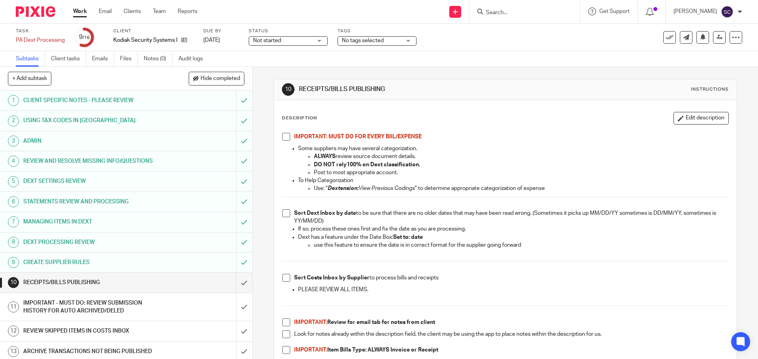
click at [283, 138] on span at bounding box center [286, 137] width 8 height 8
click at [285, 213] on span at bounding box center [286, 214] width 8 height 8
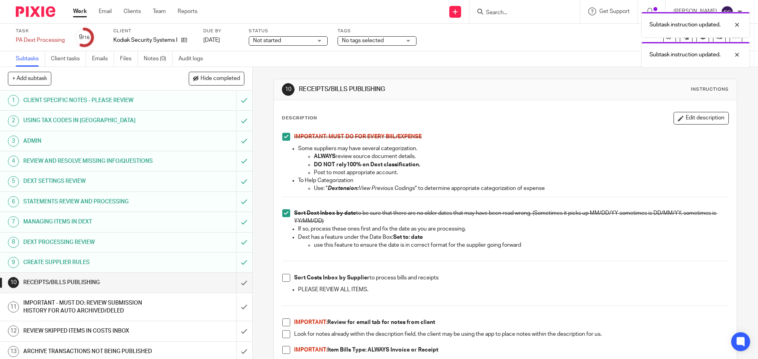
drag, startPoint x: 282, startPoint y: 278, endPoint x: 281, endPoint y: 300, distance: 22.5
click at [282, 278] on span at bounding box center [286, 278] width 8 height 8
click at [284, 325] on span at bounding box center [286, 323] width 8 height 8
click at [283, 335] on span at bounding box center [286, 335] width 8 height 8
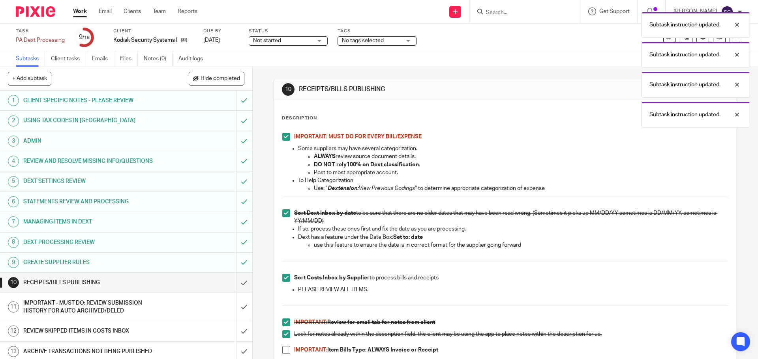
click at [284, 349] on span at bounding box center [286, 350] width 8 height 8
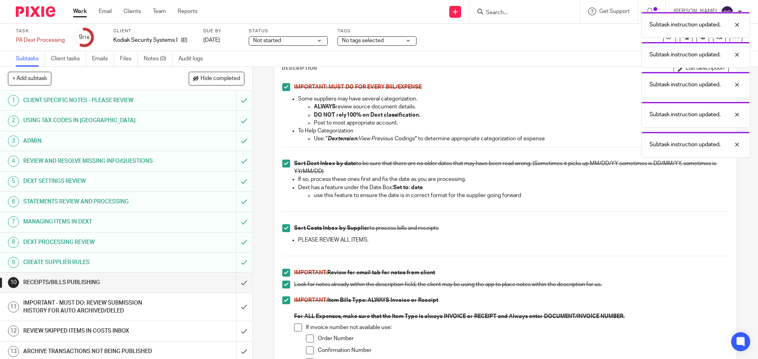
scroll to position [158, 0]
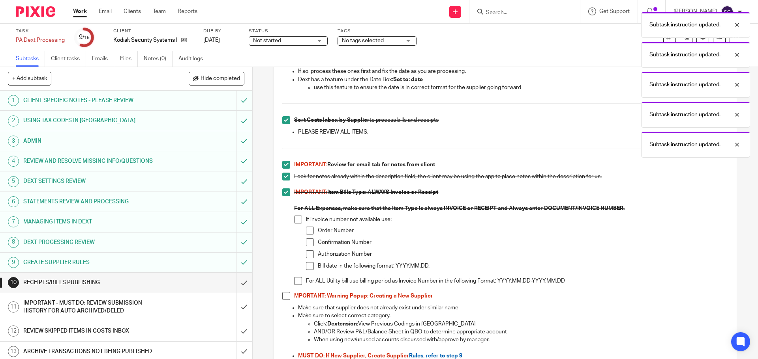
click at [284, 296] on span at bounding box center [286, 296] width 8 height 8
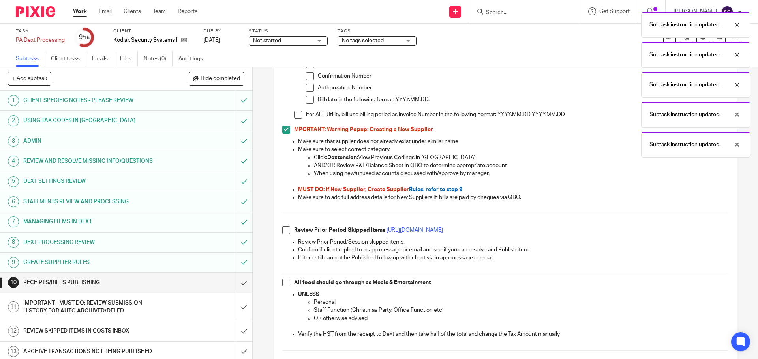
scroll to position [355, 0]
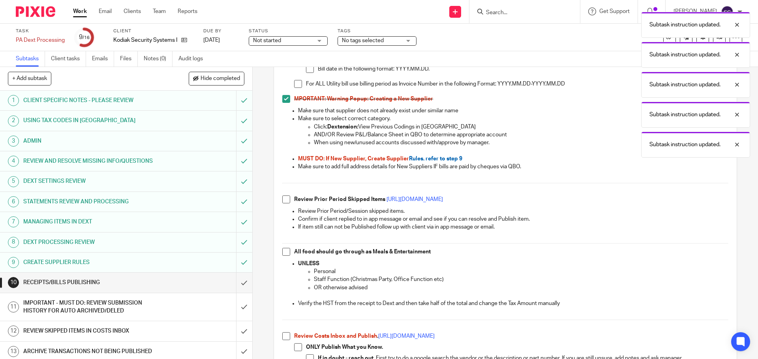
click at [283, 200] on span at bounding box center [286, 200] width 8 height 8
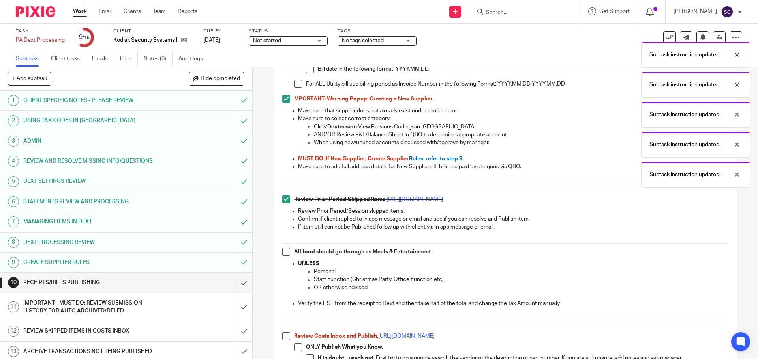
click at [286, 255] on span at bounding box center [286, 252] width 8 height 8
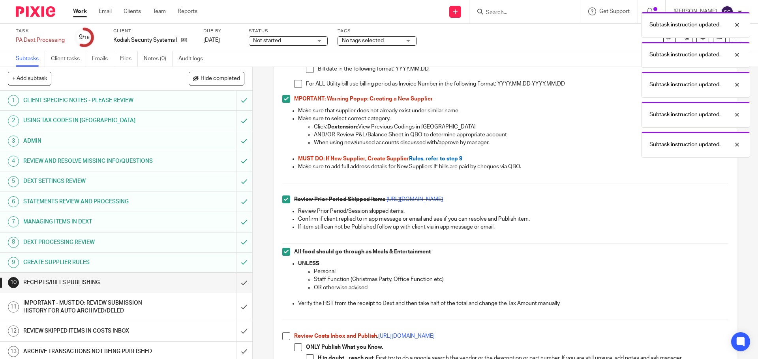
click at [283, 339] on span at bounding box center [286, 337] width 8 height 8
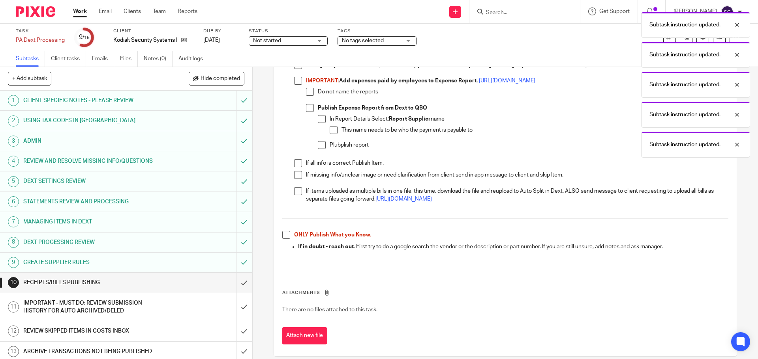
scroll to position [777, 0]
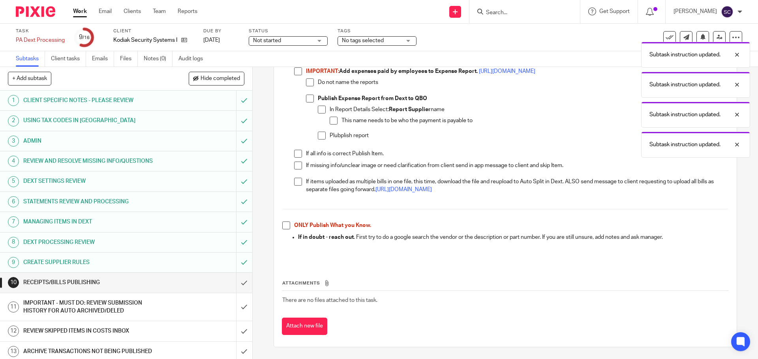
click at [283, 226] on span at bounding box center [286, 226] width 8 height 8
click at [236, 285] on input "submit" at bounding box center [126, 283] width 252 height 20
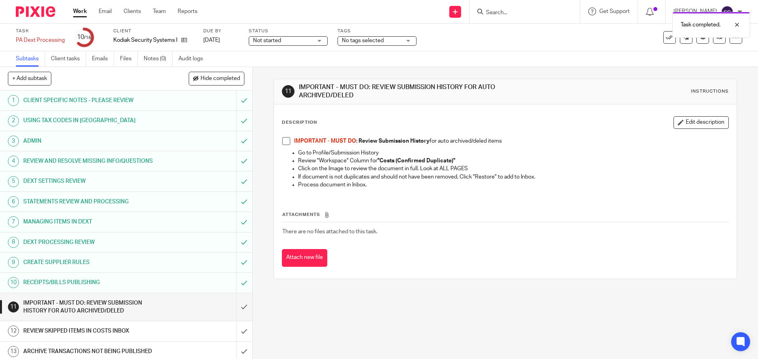
click at [282, 142] on span at bounding box center [286, 141] width 8 height 8
click at [236, 307] on input "submit" at bounding box center [126, 308] width 252 height 28
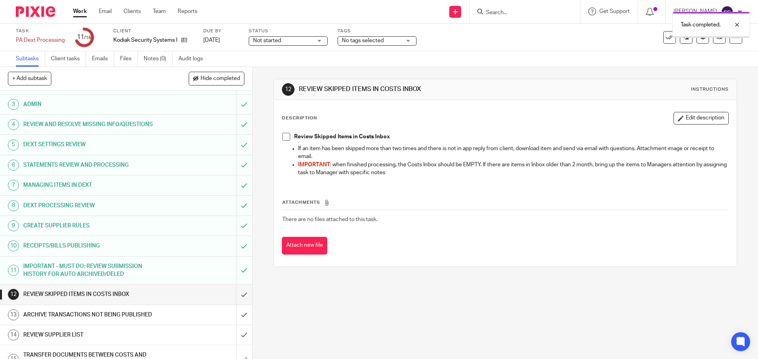
scroll to position [71, 0]
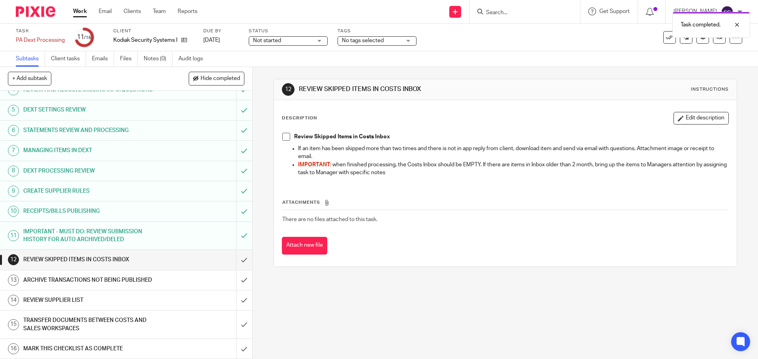
click at [284, 139] on span at bounding box center [286, 137] width 8 height 8
click at [234, 260] on input "submit" at bounding box center [126, 260] width 252 height 20
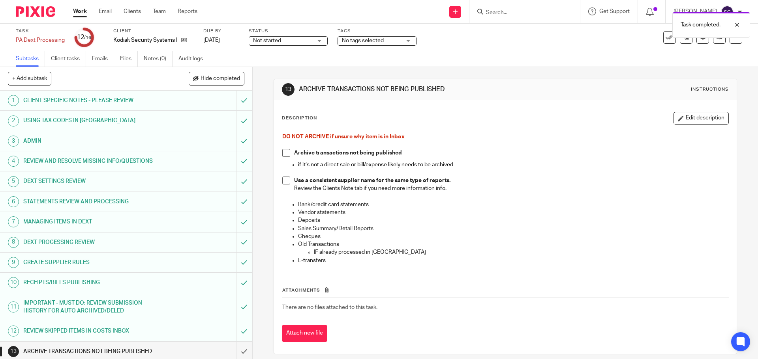
click at [283, 154] on span at bounding box center [286, 153] width 8 height 8
click at [283, 183] on span at bounding box center [286, 181] width 8 height 8
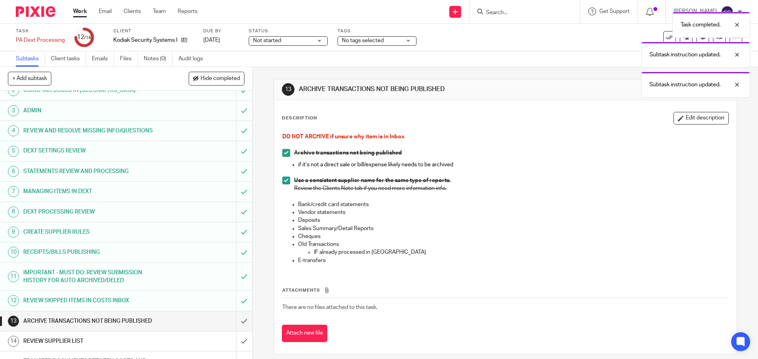
scroll to position [71, 0]
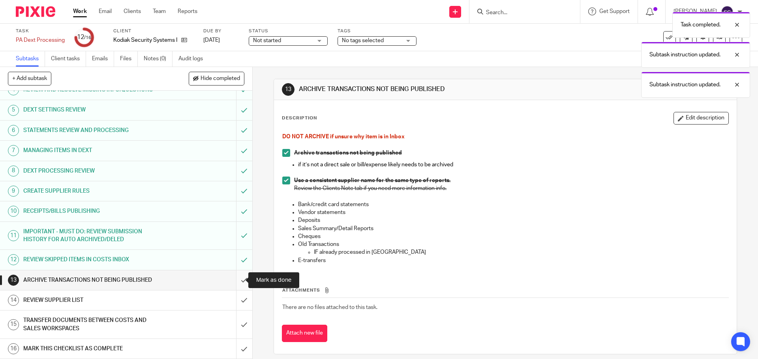
click at [235, 280] on input "submit" at bounding box center [126, 281] width 252 height 20
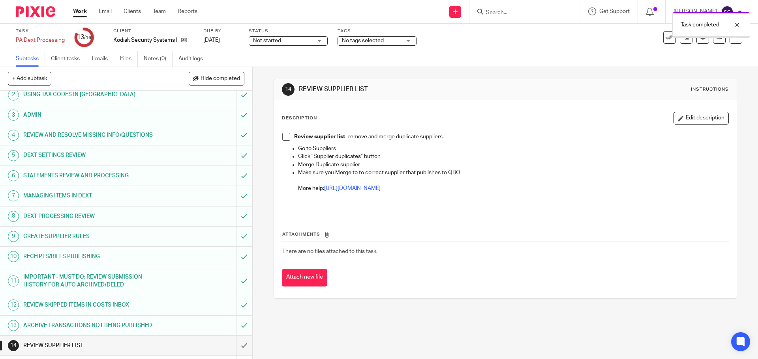
scroll to position [71, 0]
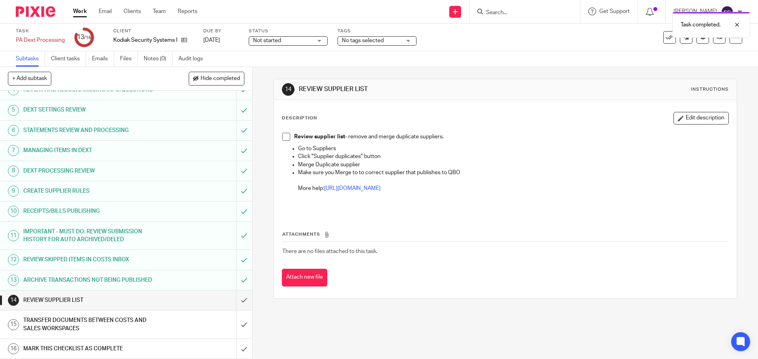
click at [283, 137] on span at bounding box center [286, 137] width 8 height 8
click at [236, 301] on input "submit" at bounding box center [126, 301] width 252 height 20
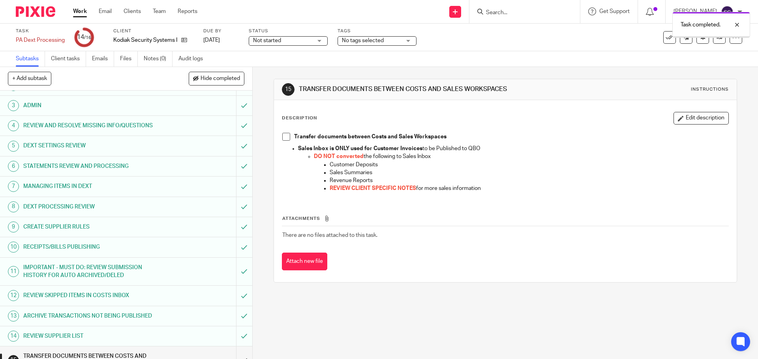
scroll to position [71, 0]
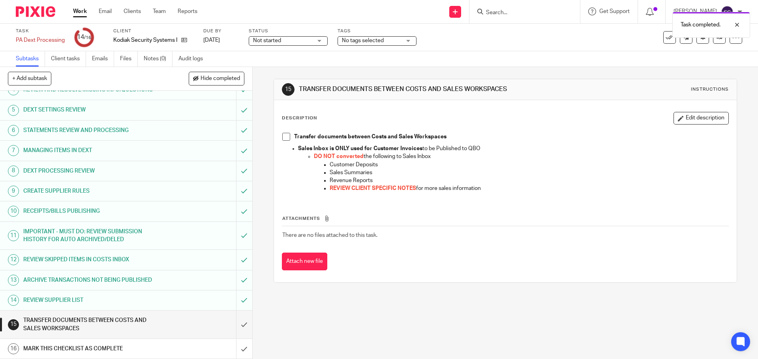
click at [283, 137] on span at bounding box center [286, 137] width 8 height 8
click at [236, 327] on input "submit" at bounding box center [126, 325] width 252 height 28
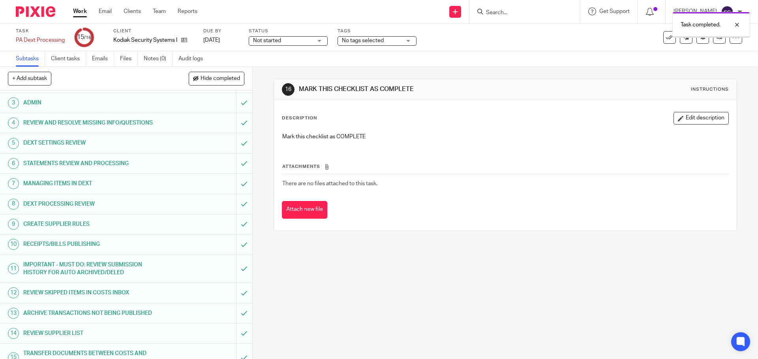
scroll to position [71, 0]
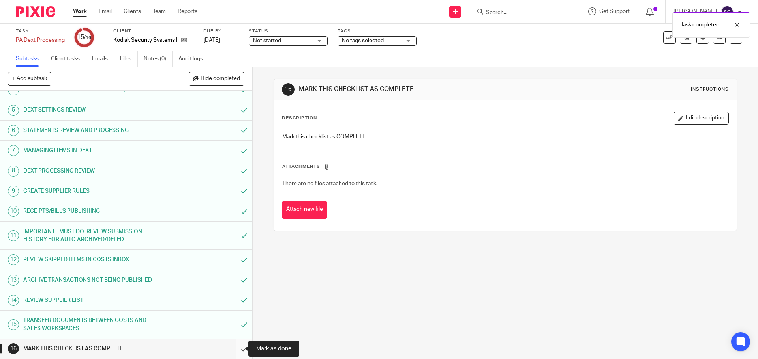
click at [236, 352] on input "submit" at bounding box center [126, 349] width 252 height 20
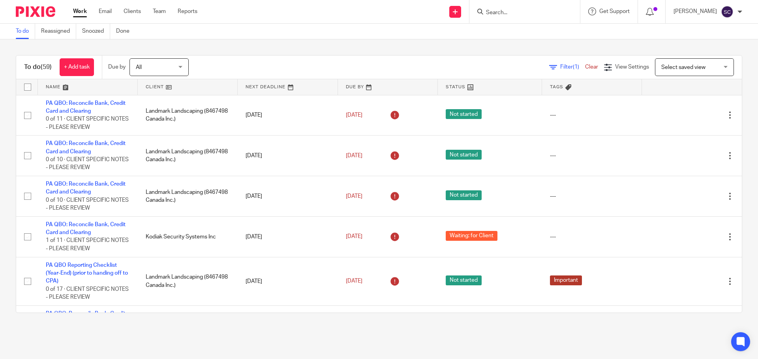
click at [150, 87] on link at bounding box center [188, 87] width 100 height 16
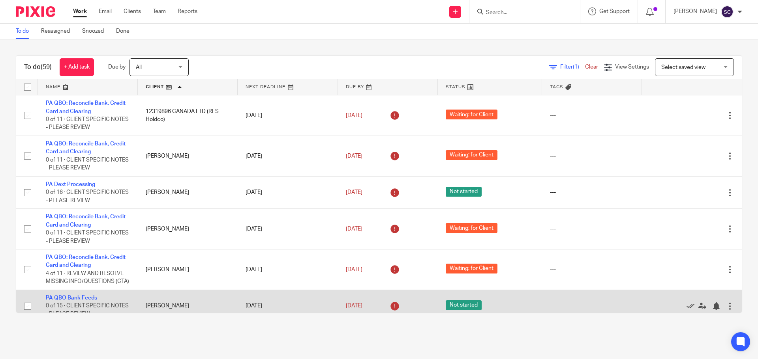
scroll to position [39, 0]
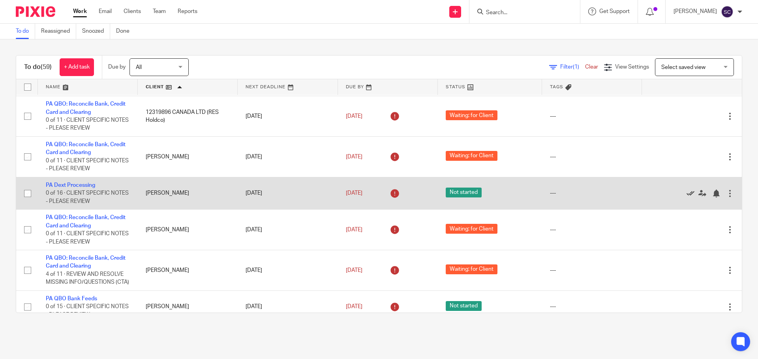
click at [686, 195] on icon at bounding box center [690, 194] width 8 height 8
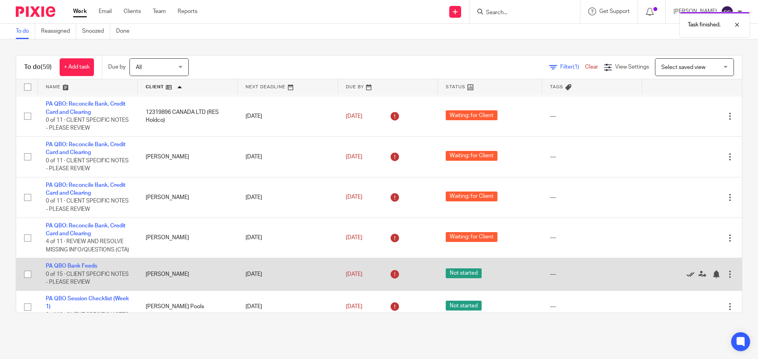
click at [686, 279] on icon at bounding box center [690, 275] width 8 height 8
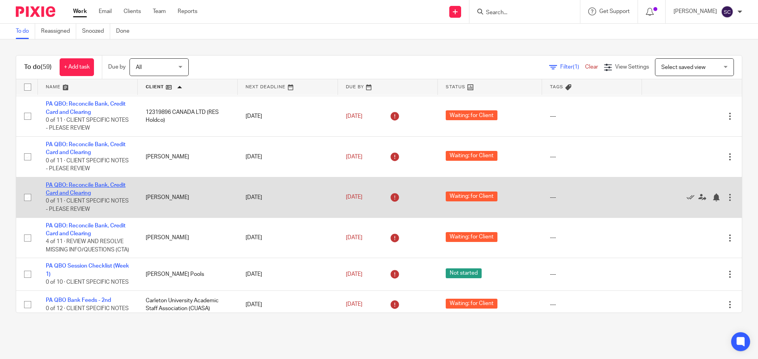
click at [63, 184] on link "PA QBO: Reconcile Bank, Credit Card and Clearing" at bounding box center [86, 189] width 80 height 13
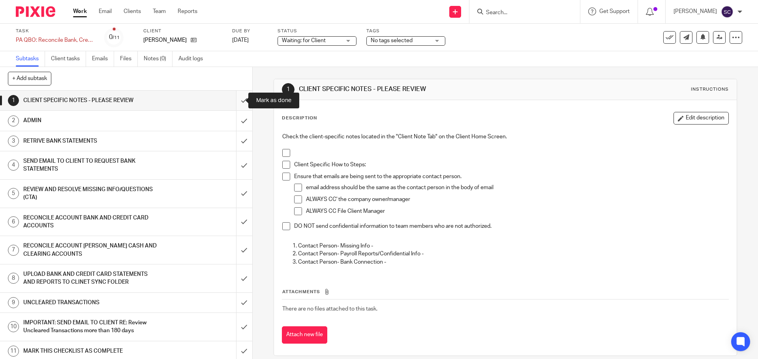
click at [234, 101] on input "submit" at bounding box center [126, 101] width 252 height 20
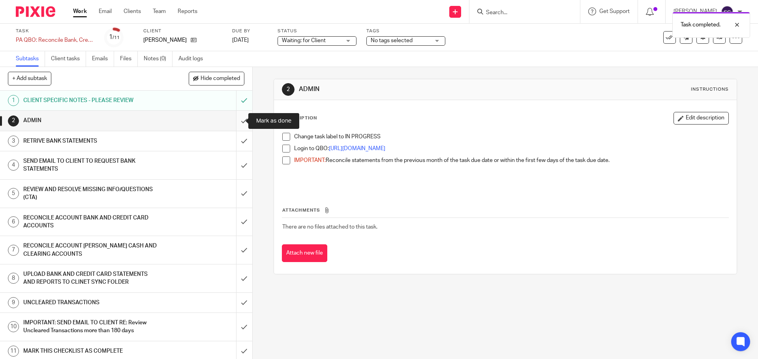
click at [235, 121] on input "submit" at bounding box center [126, 121] width 252 height 20
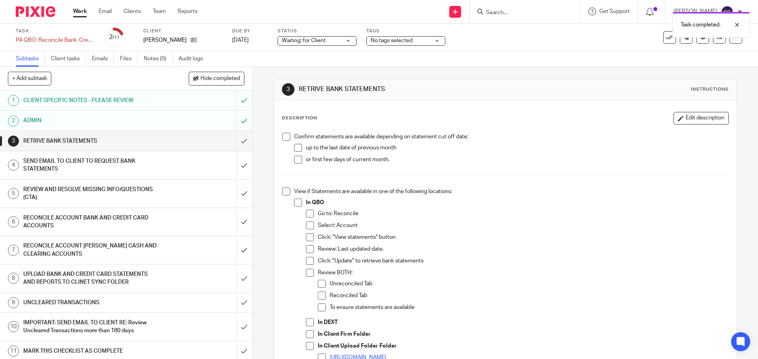
click at [282, 139] on span at bounding box center [286, 137] width 8 height 8
click at [283, 190] on span at bounding box center [286, 192] width 8 height 8
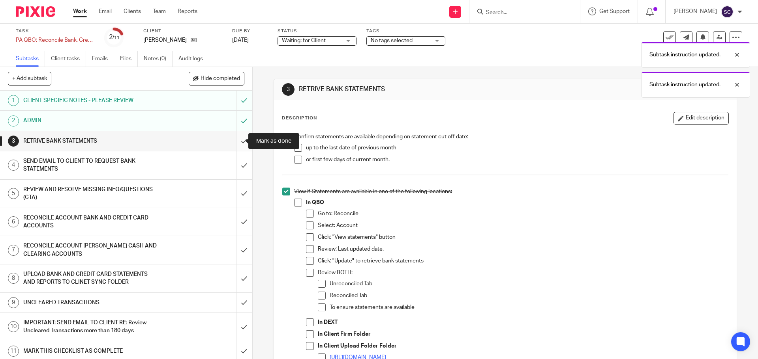
click at [235, 142] on input "submit" at bounding box center [126, 141] width 252 height 20
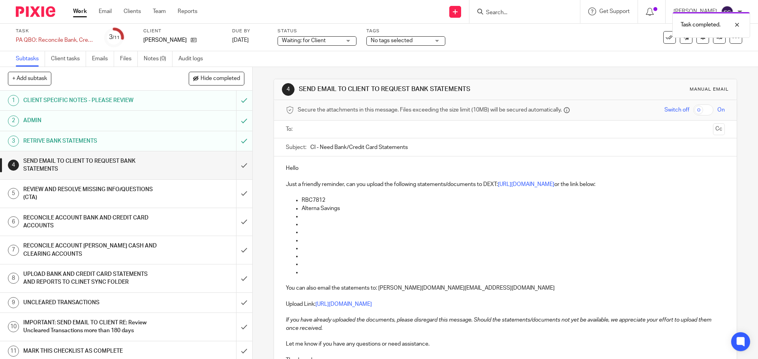
click at [303, 130] on input "text" at bounding box center [504, 129] width 409 height 9
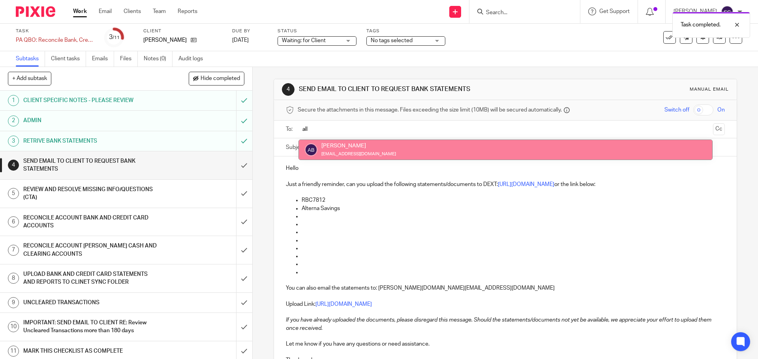
type input "all"
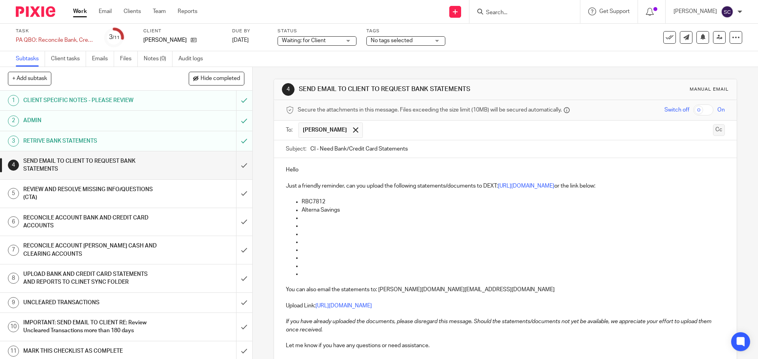
click at [713, 129] on button "Cc" at bounding box center [719, 130] width 12 height 12
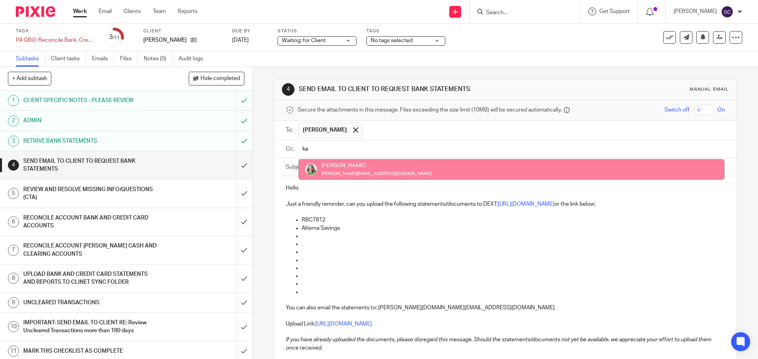
type input "ka"
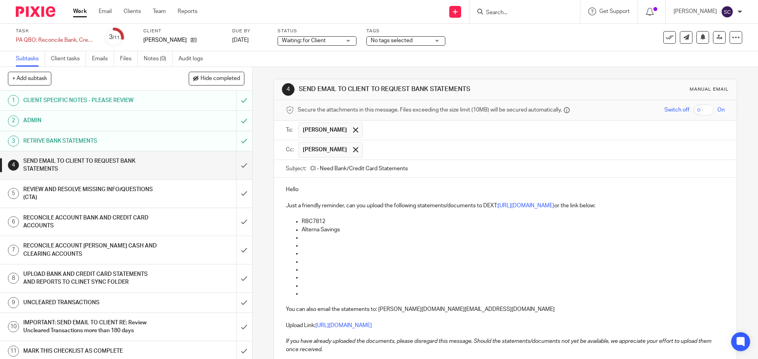
click at [307, 169] on div "Subject: CI - Need Bank/Credit Card Statements" at bounding box center [505, 169] width 438 height 18
drag, startPoint x: 308, startPoint y: 169, endPoint x: 313, endPoint y: 170, distance: 5.2
click at [313, 170] on input "CI - Need Bank/Credit Card Statements" at bounding box center [517, 169] width 414 height 18
click at [440, 168] on input "Rentals - Need Bank/Credit Card Statements" at bounding box center [517, 169] width 414 height 18
type input "Rentals - Need Bank/Credit Card Statements - 10/14/2025"
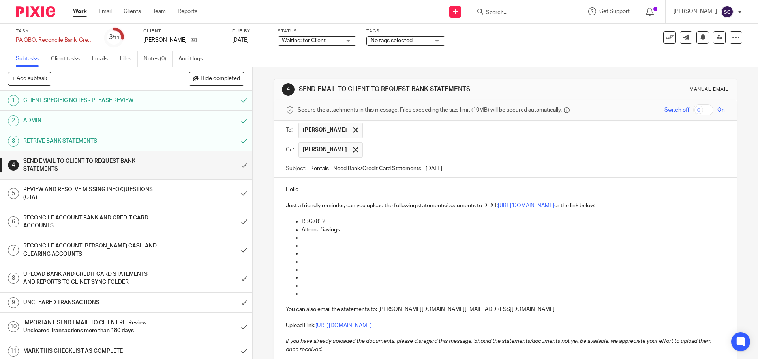
click at [332, 221] on p "RBC7812" at bounding box center [512, 222] width 423 height 8
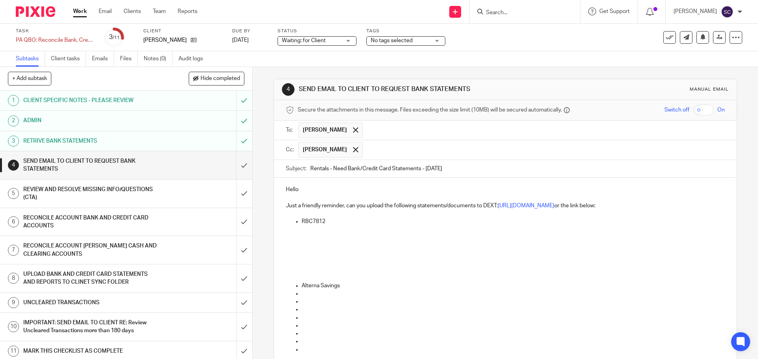
click at [324, 219] on p "RBC7812" at bounding box center [512, 222] width 423 height 8
click at [344, 279] on p "Alterna Savings" at bounding box center [512, 278] width 423 height 8
click at [301, 350] on p "09/30/2025" at bounding box center [512, 350] width 423 height 8
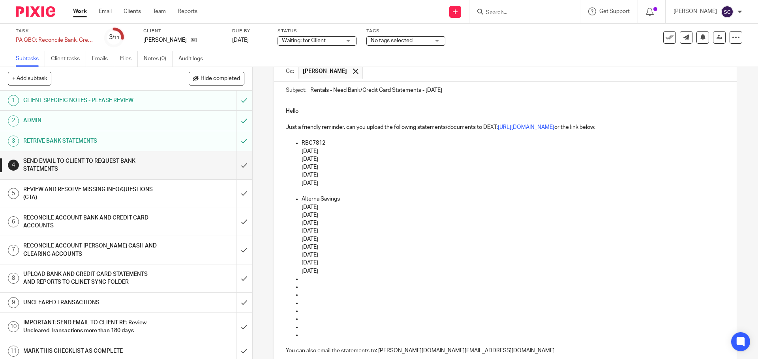
scroll to position [79, 0]
click at [334, 272] on p "09/30/2025" at bounding box center [512, 271] width 423 height 8
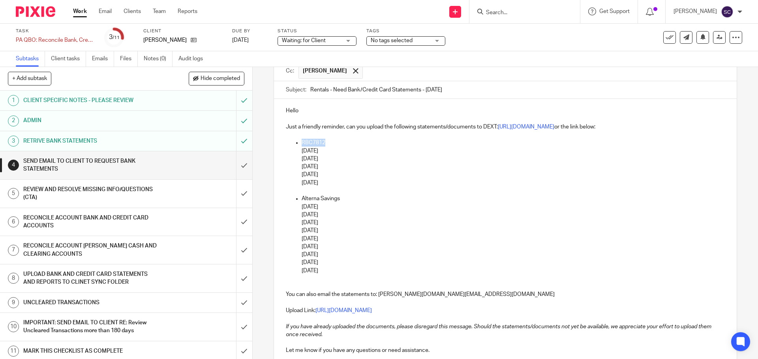
drag, startPoint x: 299, startPoint y: 142, endPoint x: 324, endPoint y: 140, distance: 25.3
click at [324, 140] on ul "RBC7812 06/02/2025 07/02/2025 08/02/2025 09/02/2025 10/02/2025" at bounding box center [505, 163] width 438 height 48
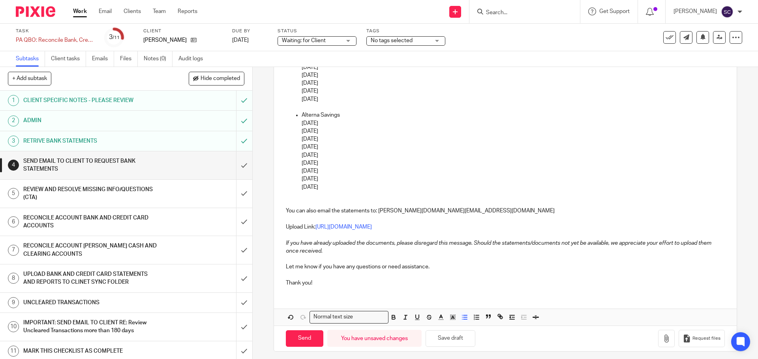
scroll to position [167, 0]
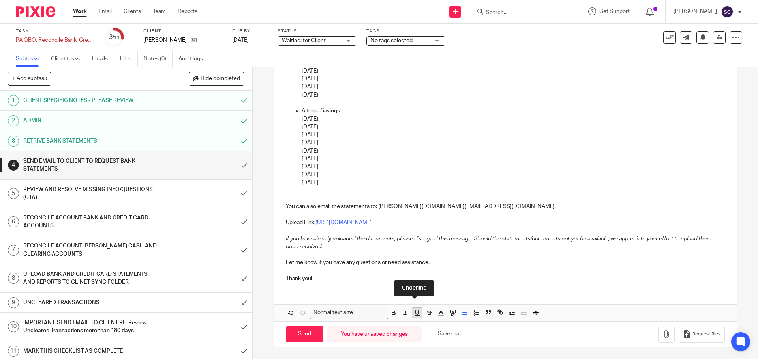
click at [415, 314] on icon "button" at bounding box center [417, 313] width 7 height 7
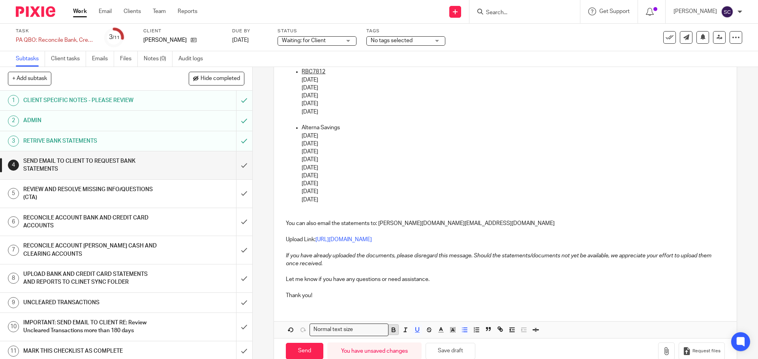
click at [390, 329] on icon "button" at bounding box center [393, 330] width 7 height 7
drag, startPoint x: 299, startPoint y: 127, endPoint x: 341, endPoint y: 132, distance: 41.8
click at [341, 132] on li "Alterna Savings 01/31/2025 02/28/2025 03/31/2025 04/30/2025 05/31/2025 06/30/20…" at bounding box center [512, 168] width 423 height 88
click at [354, 132] on p "01/31/2025" at bounding box center [512, 136] width 423 height 8
drag, startPoint x: 303, startPoint y: 126, endPoint x: 345, endPoint y: 132, distance: 42.2
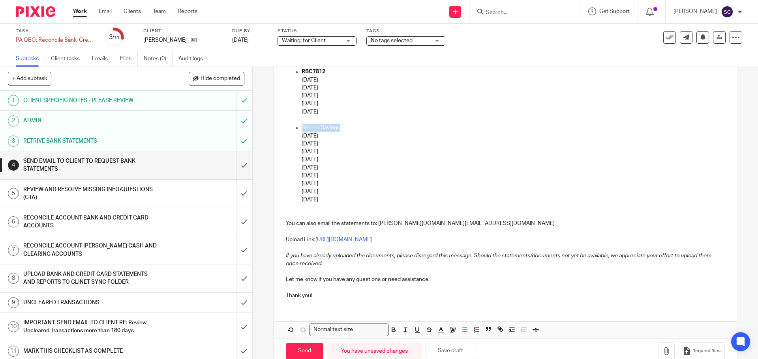
click at [341, 129] on ul "Alterna Savings 01/31/2025 02/28/2025 03/31/2025 04/30/2025 05/31/2025 06/30/20…" at bounding box center [505, 168] width 438 height 88
click at [390, 329] on icon "button" at bounding box center [393, 330] width 7 height 7
click at [414, 329] on icon "button" at bounding box center [417, 330] width 7 height 7
click at [320, 296] on p "Thank you!" at bounding box center [505, 296] width 438 height 8
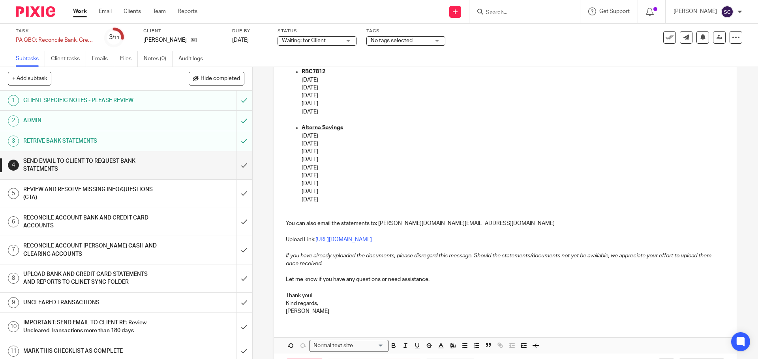
scroll to position [183, 0]
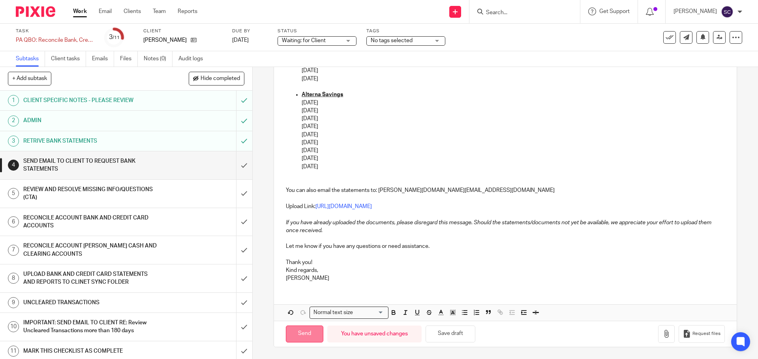
click at [302, 331] on input "Send" at bounding box center [304, 334] width 37 height 17
type input "Sent"
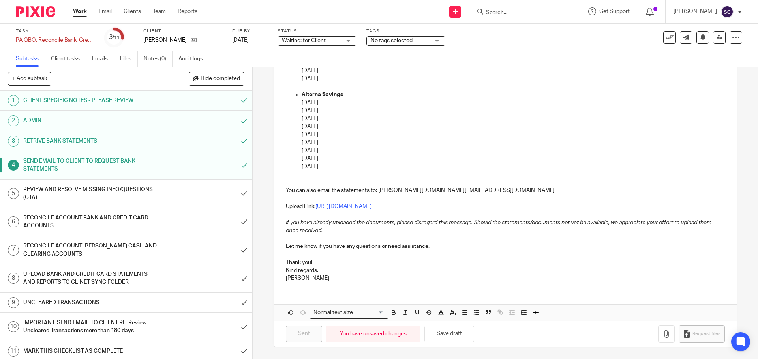
click at [86, 15] on link "Work" at bounding box center [80, 11] width 14 height 8
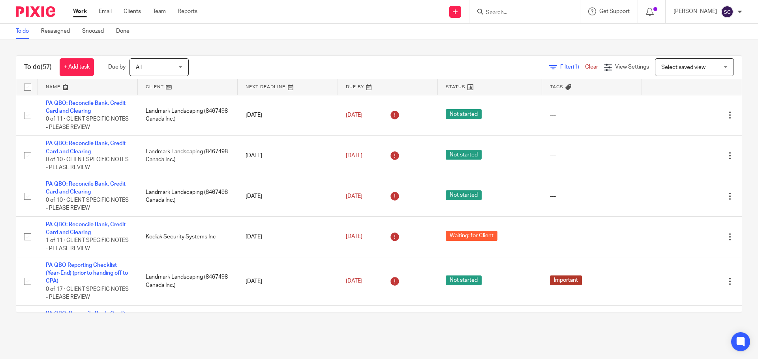
click at [155, 90] on link at bounding box center [188, 87] width 100 height 16
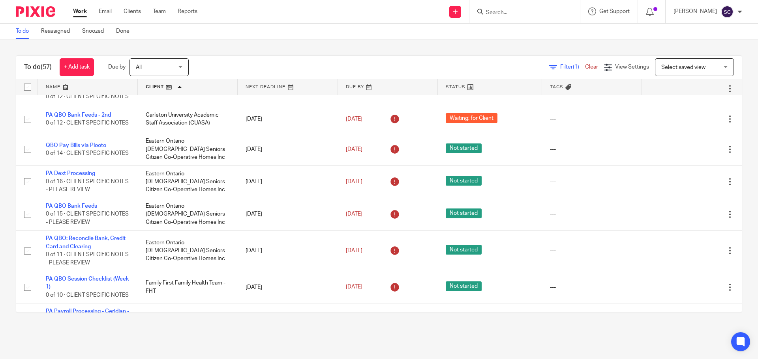
scroll to position [355, 0]
